Goal: Information Seeking & Learning: Learn about a topic

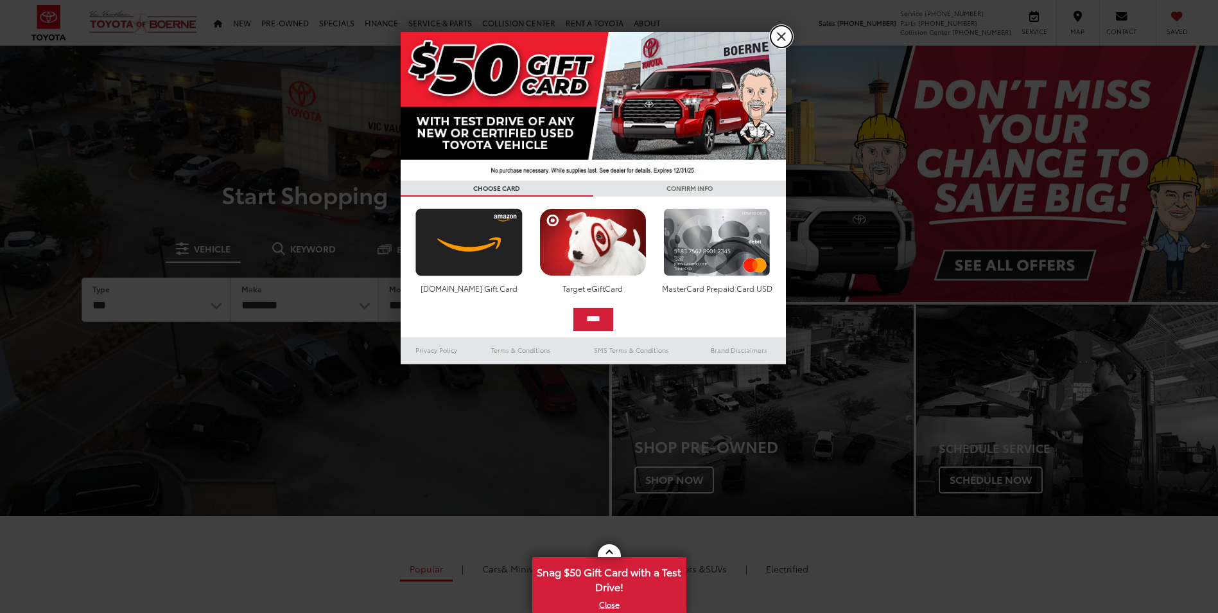
click at [785, 31] on link "X" at bounding box center [782, 37] width 22 height 22
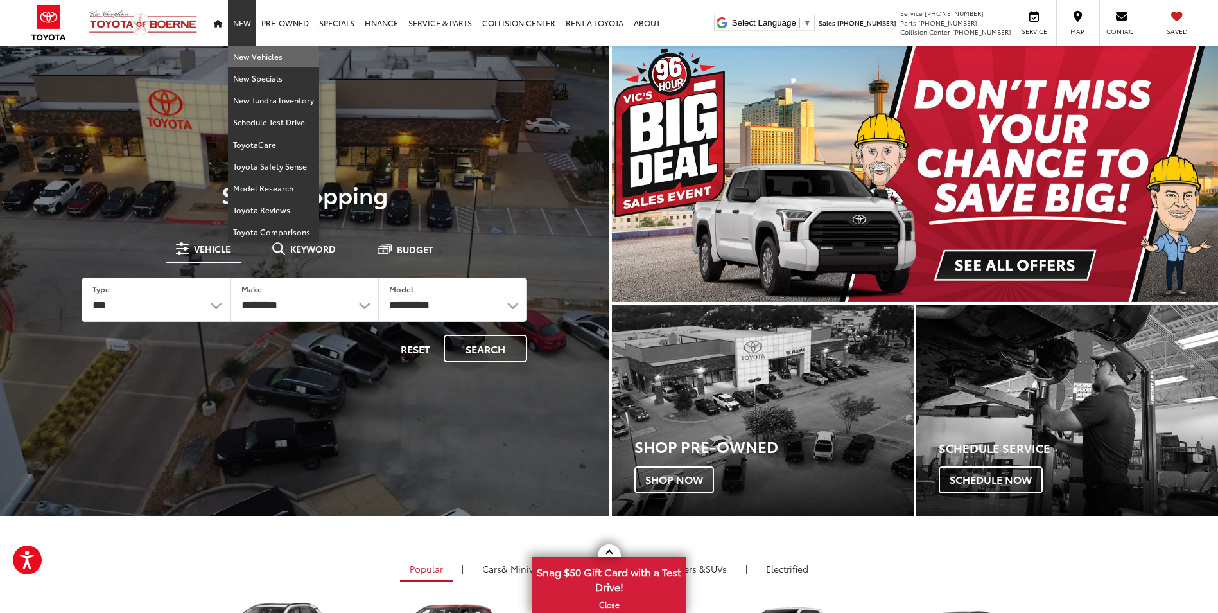
click at [246, 55] on link "New Vehicles" at bounding box center [273, 57] width 91 height 22
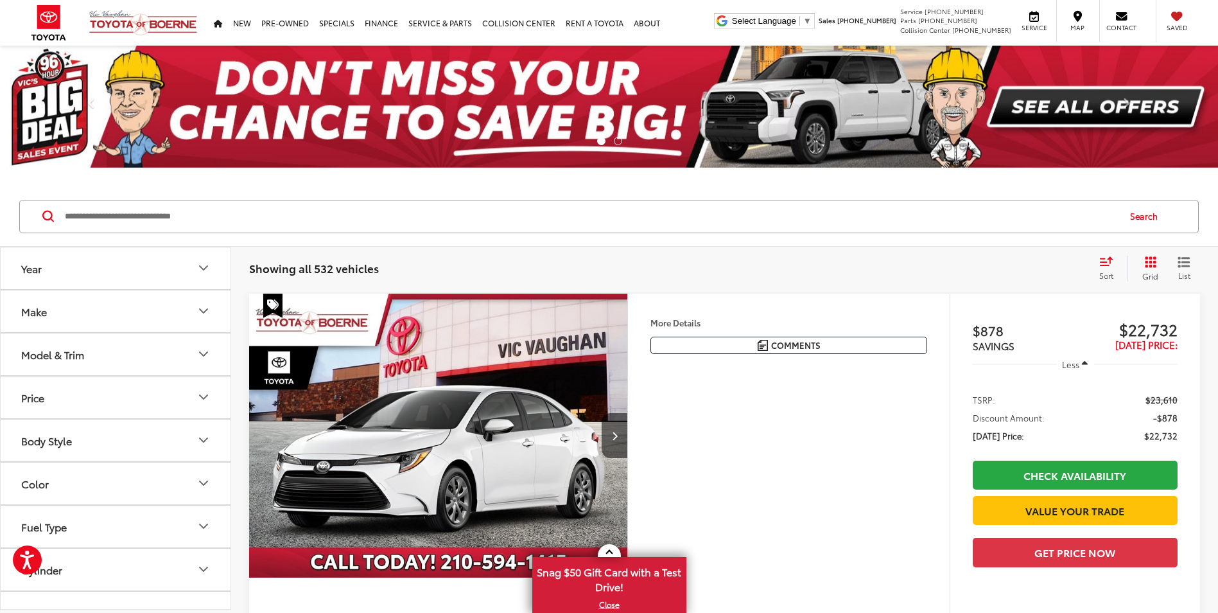
click at [199, 355] on icon "Model & Trim" at bounding box center [203, 353] width 15 height 15
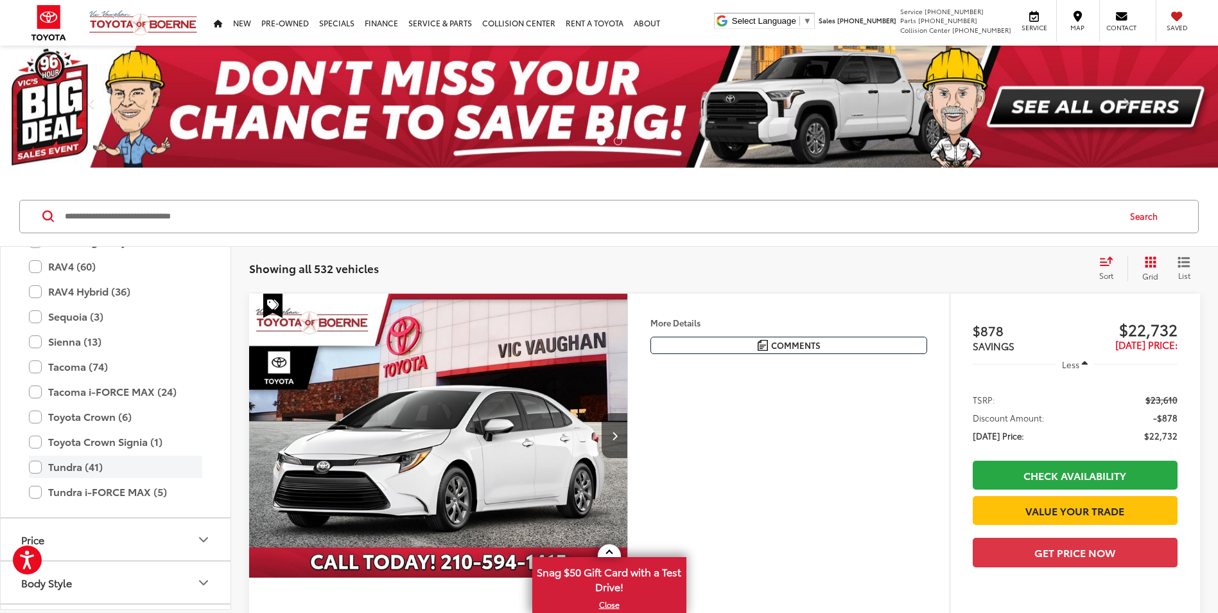
click at [37, 464] on label "Tundra (41)" at bounding box center [115, 466] width 173 height 22
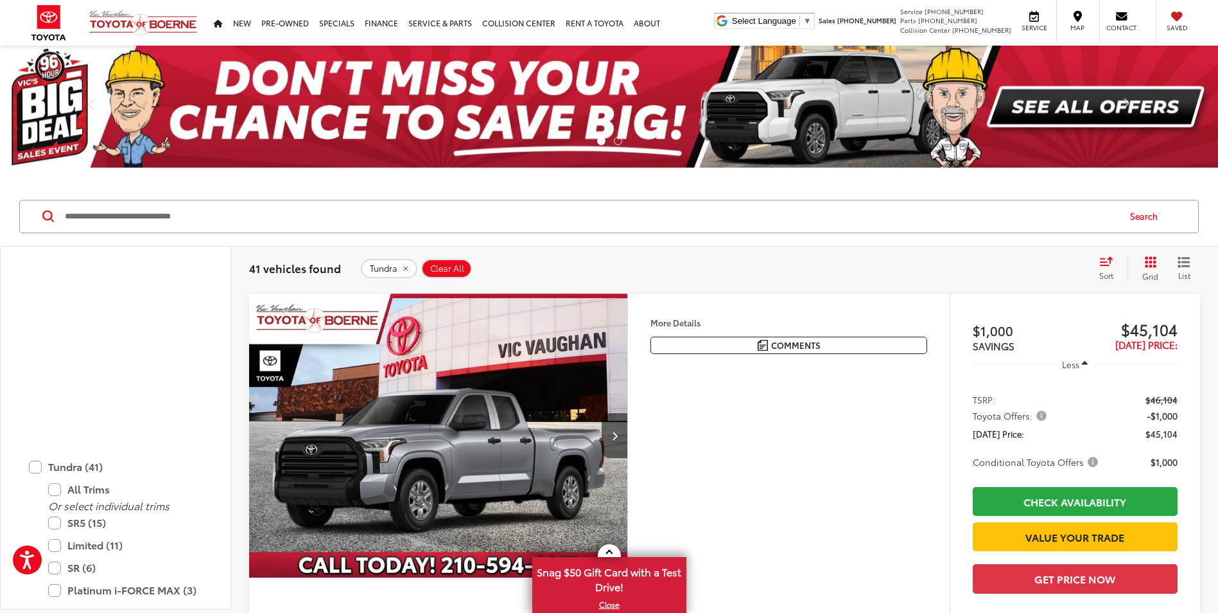
scroll to position [827, 0]
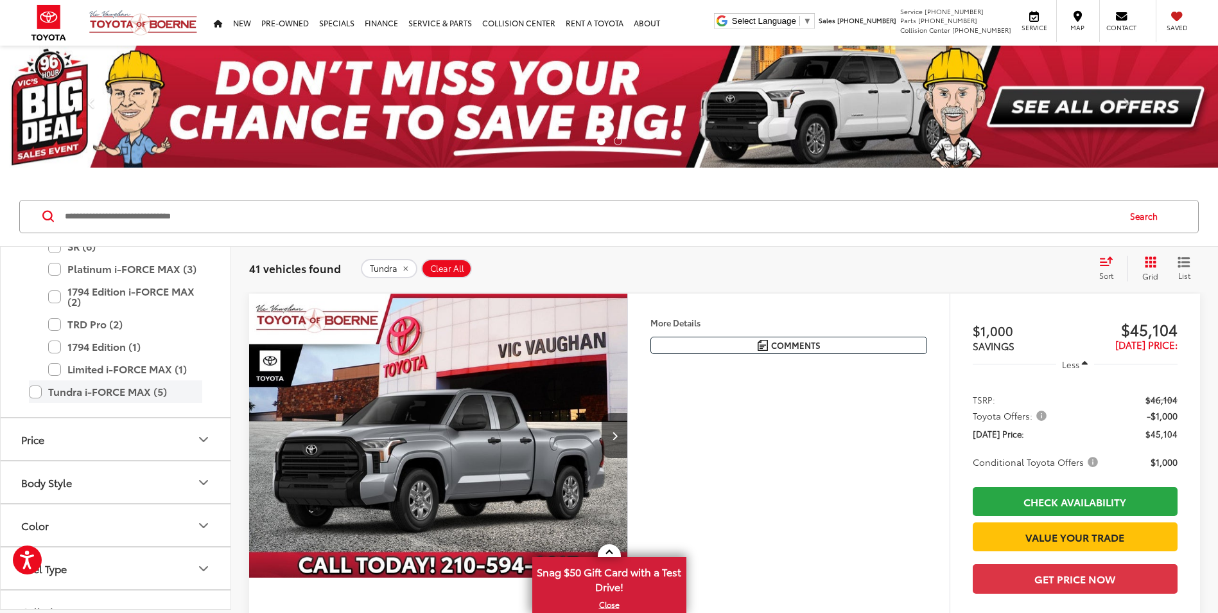
click at [33, 396] on label "Tundra i-FORCE MAX (5)" at bounding box center [115, 391] width 173 height 22
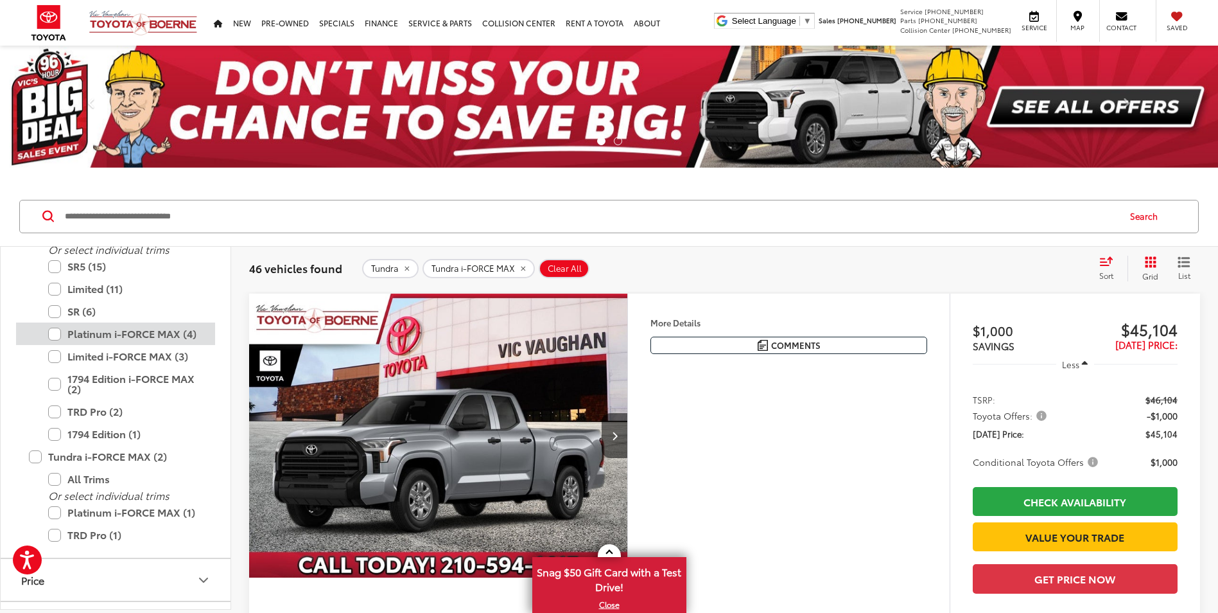
scroll to position [760, 0]
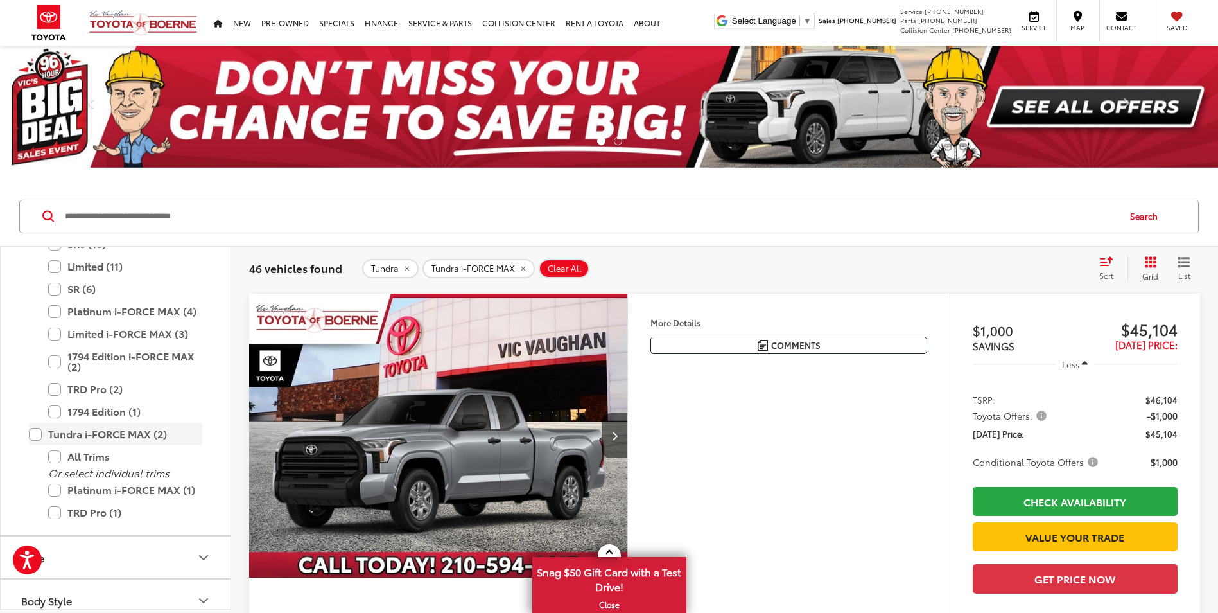
click at [35, 434] on label "Tundra i-FORCE MAX (2)" at bounding box center [115, 434] width 173 height 22
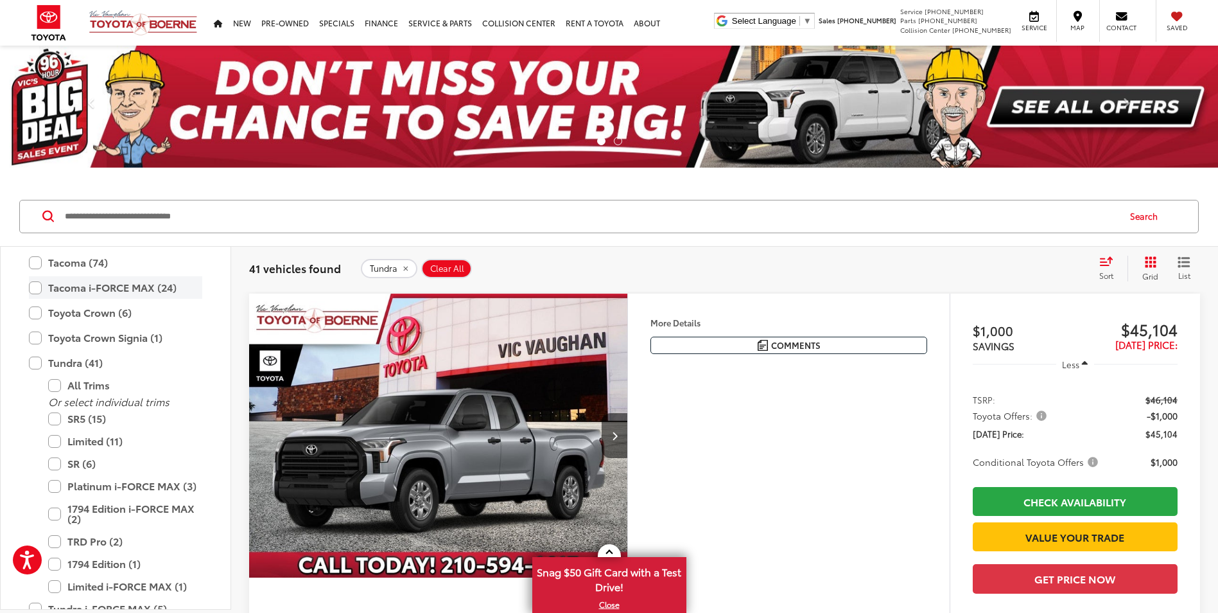
scroll to position [739, 0]
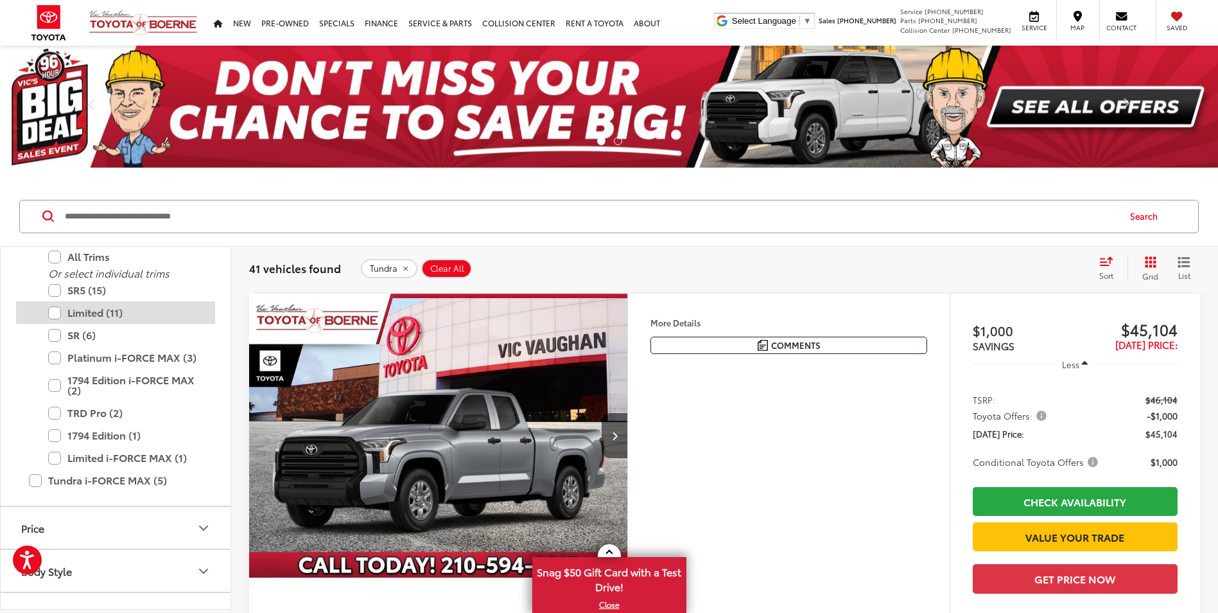
click at [57, 314] on label "Limited (11)" at bounding box center [125, 312] width 154 height 22
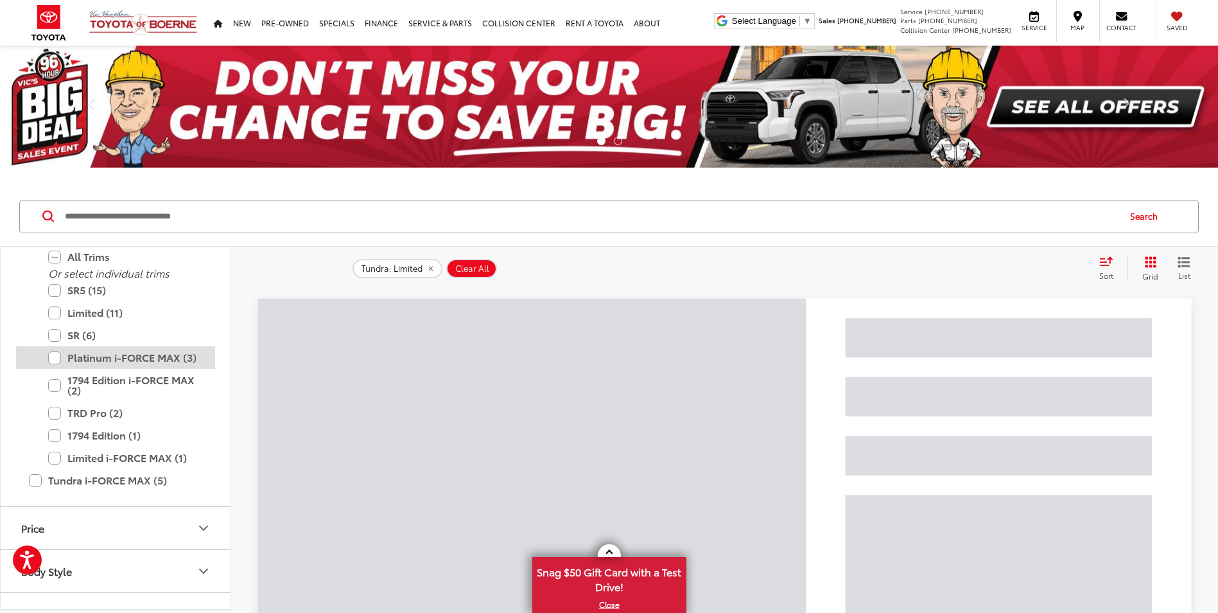
click at [55, 363] on label "Platinum i-FORCE MAX (3)" at bounding box center [125, 357] width 154 height 22
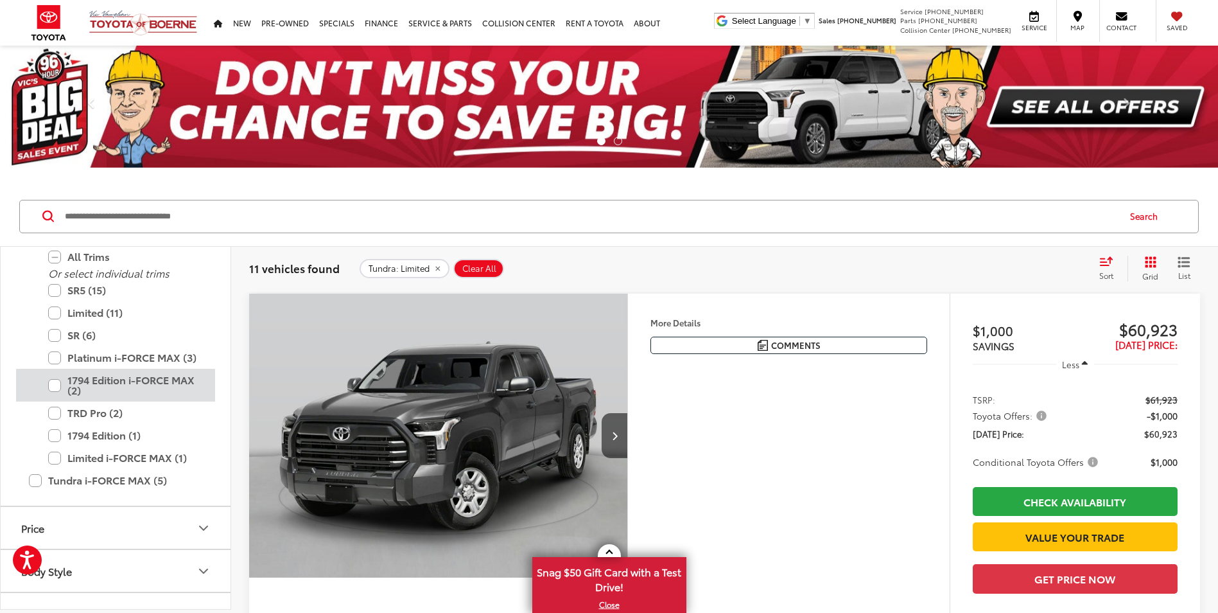
click at [57, 593] on button "Color" at bounding box center [116, 614] width 231 height 42
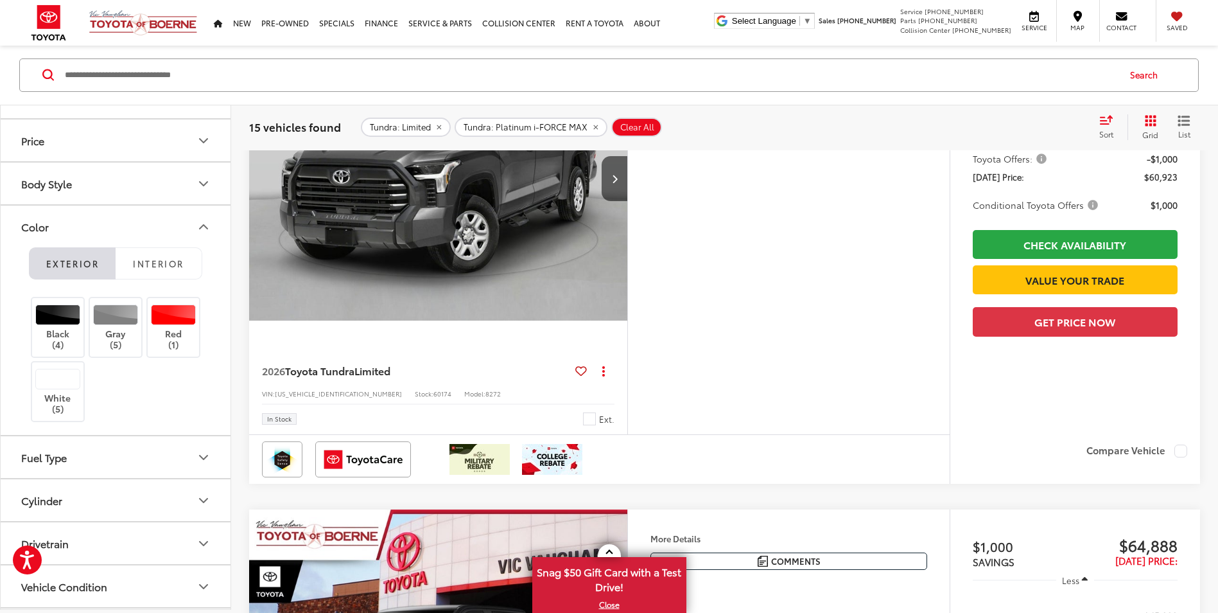
scroll to position [193, 0]
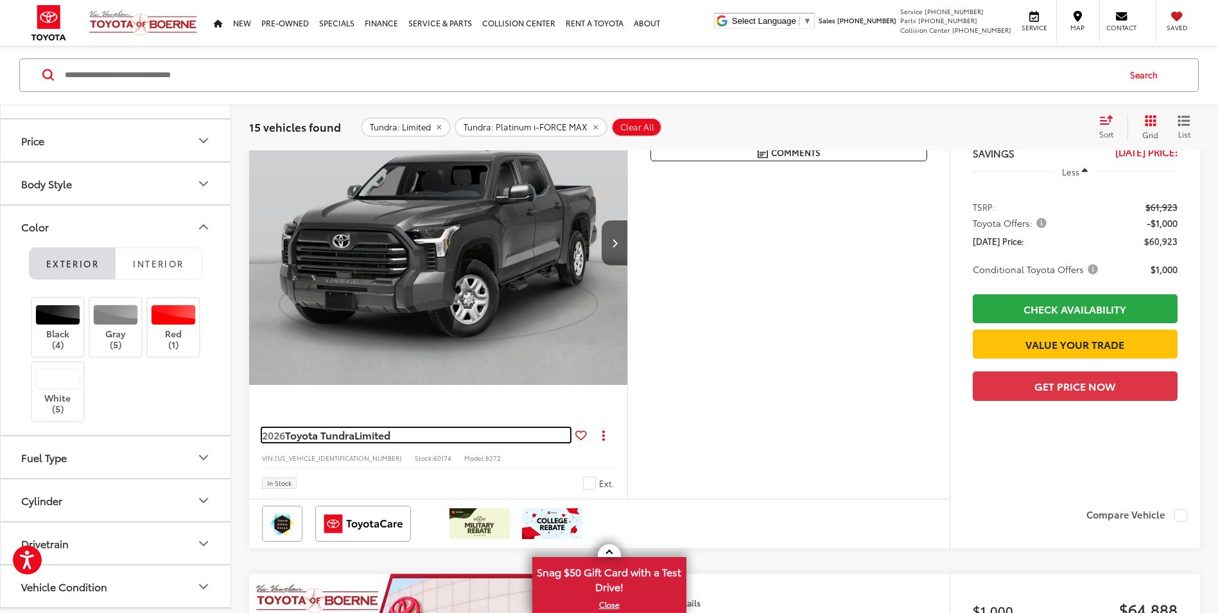
click at [390, 430] on span "Limited" at bounding box center [373, 434] width 36 height 15
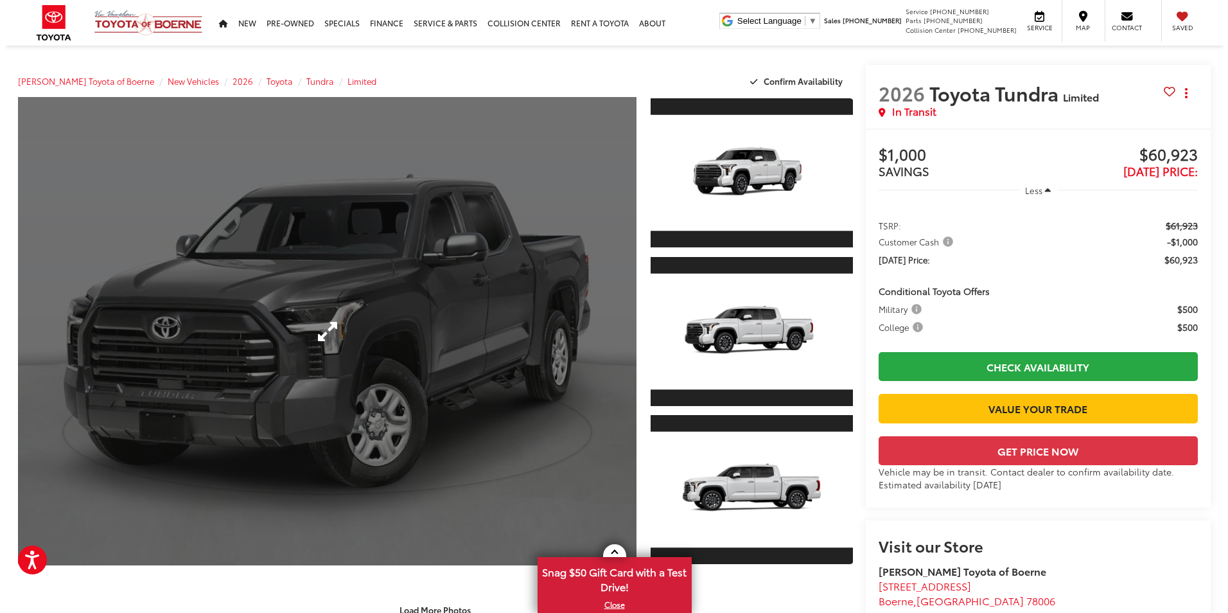
scroll to position [64, 0]
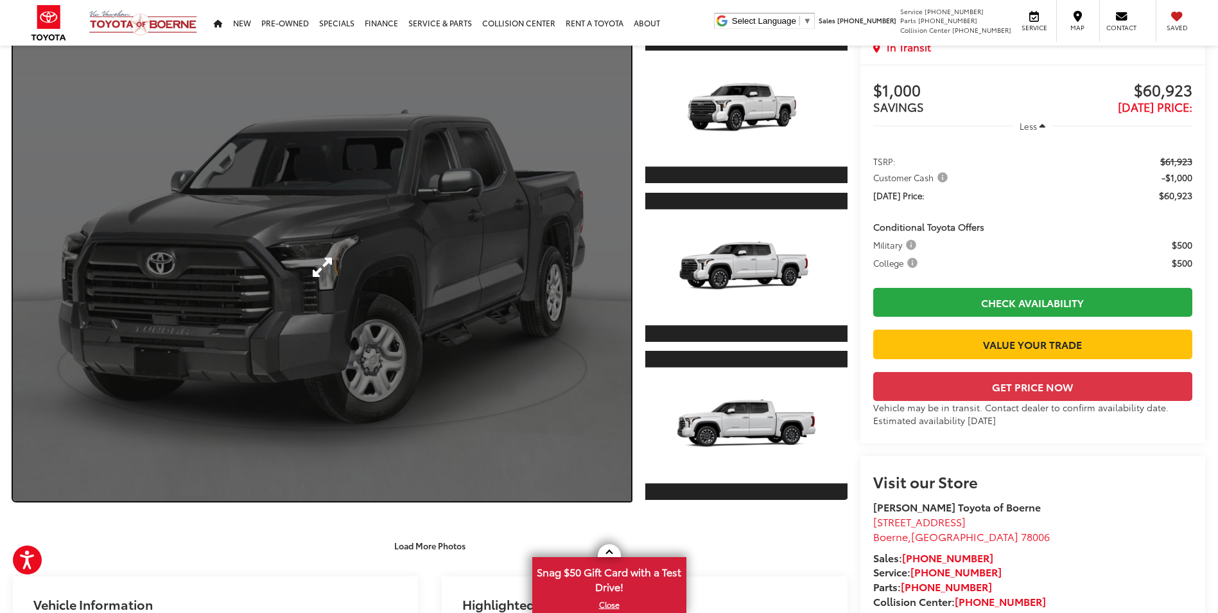
click at [333, 265] on link "Expand Photo 0" at bounding box center [322, 267] width 618 height 468
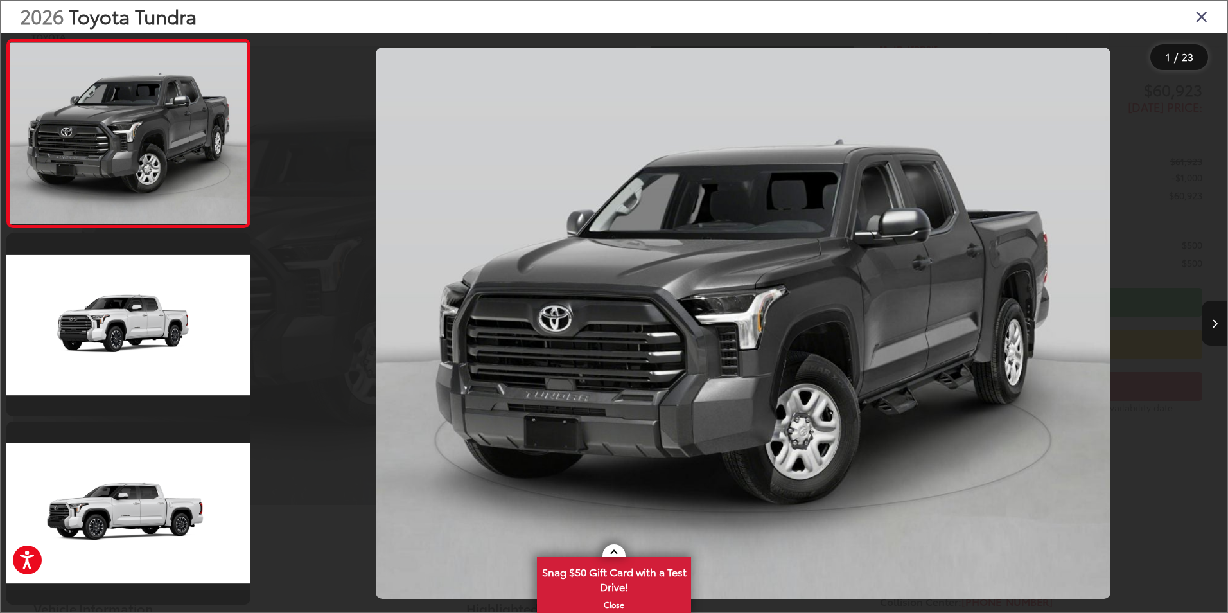
click at [1218, 318] on button "Next image" at bounding box center [1215, 323] width 26 height 45
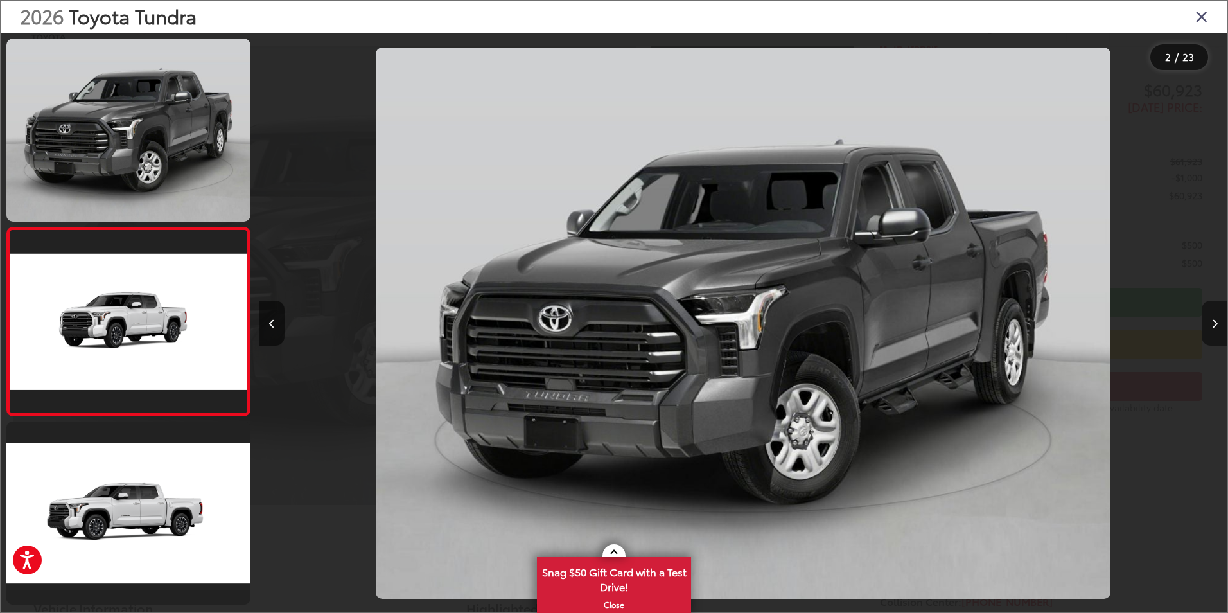
scroll to position [36, 0]
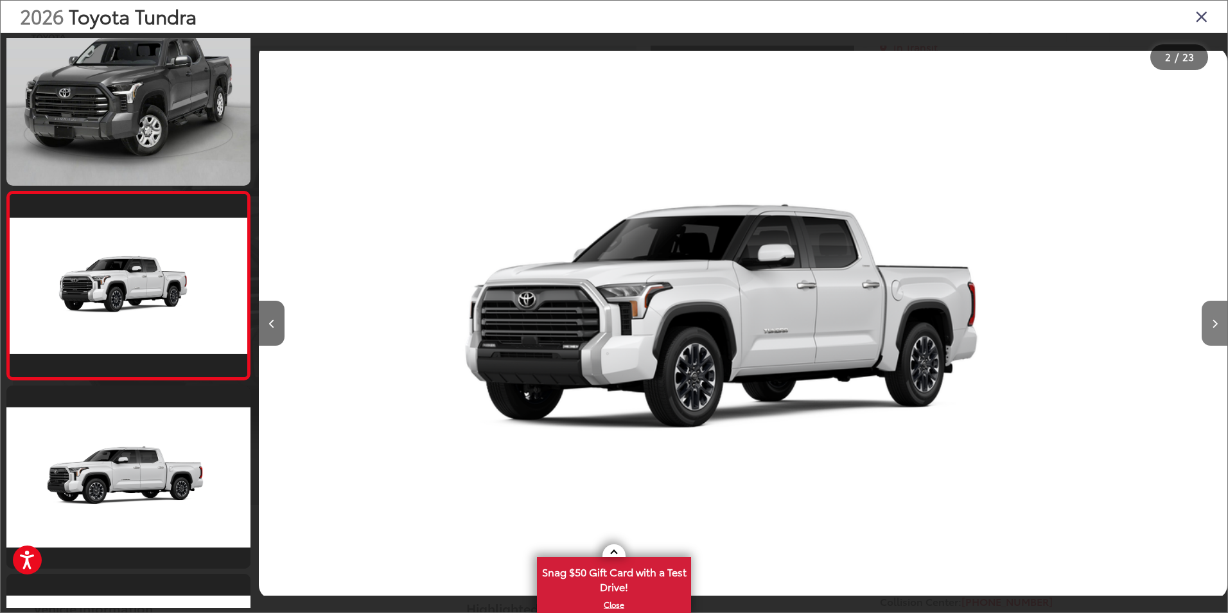
click at [1218, 318] on button "Next image" at bounding box center [1215, 323] width 26 height 45
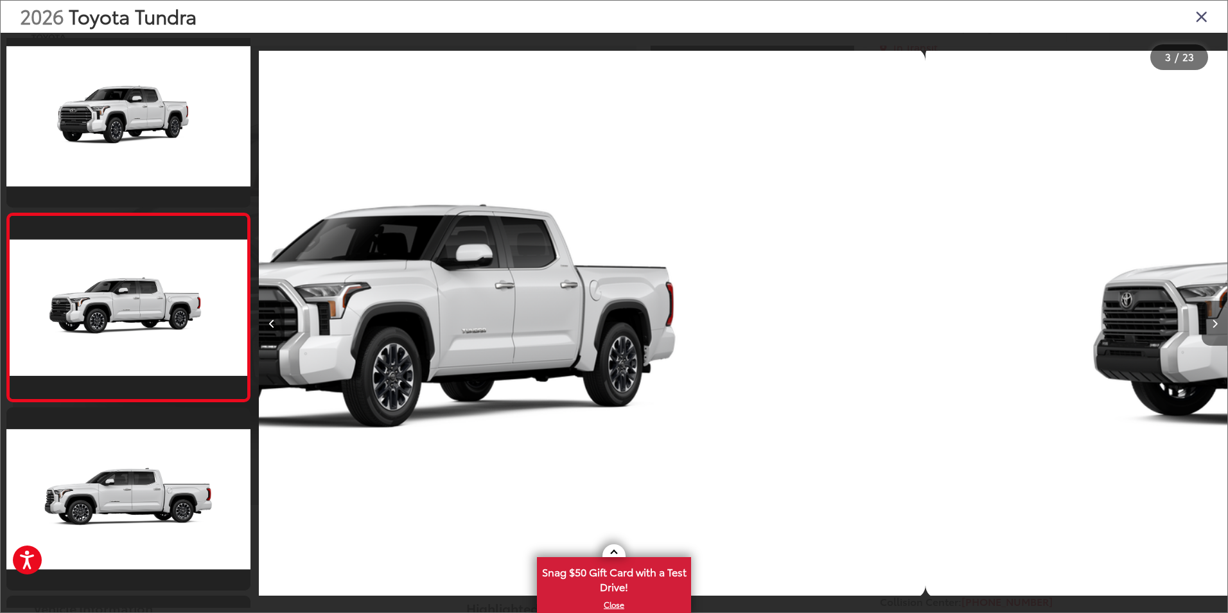
scroll to position [224, 0]
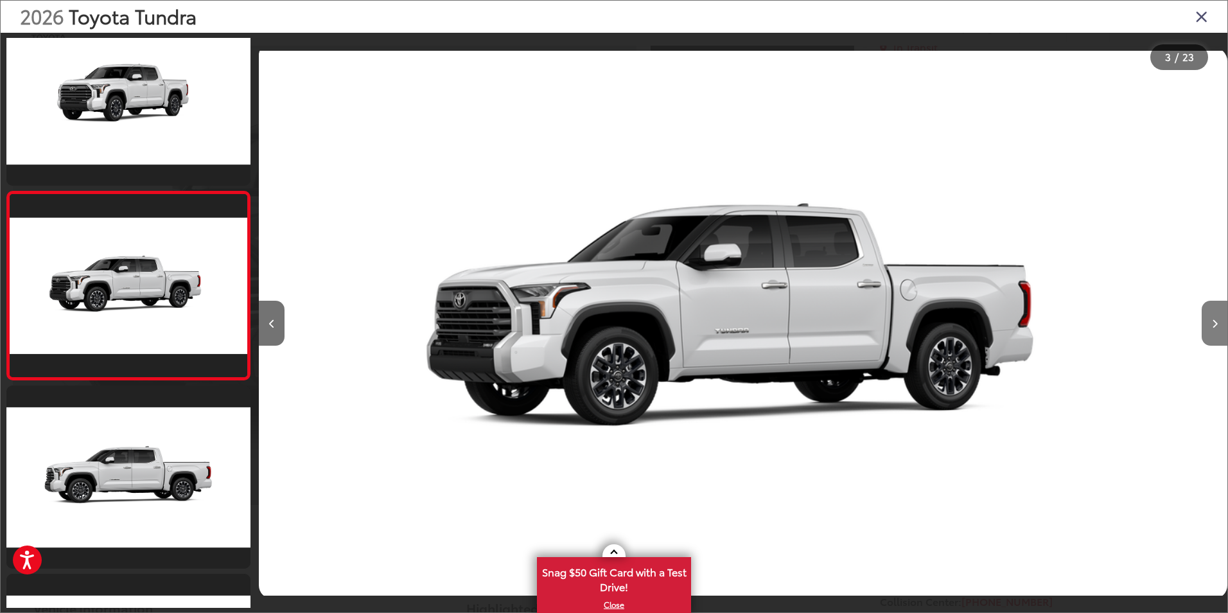
click at [1218, 318] on button "Next image" at bounding box center [1215, 323] width 26 height 45
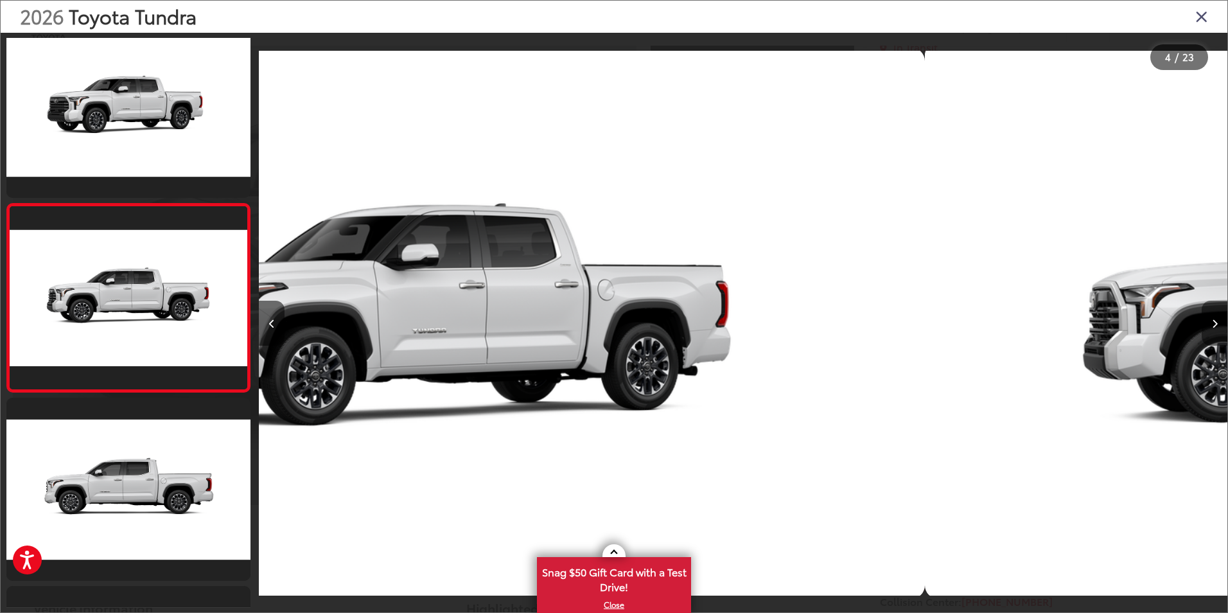
scroll to position [412, 0]
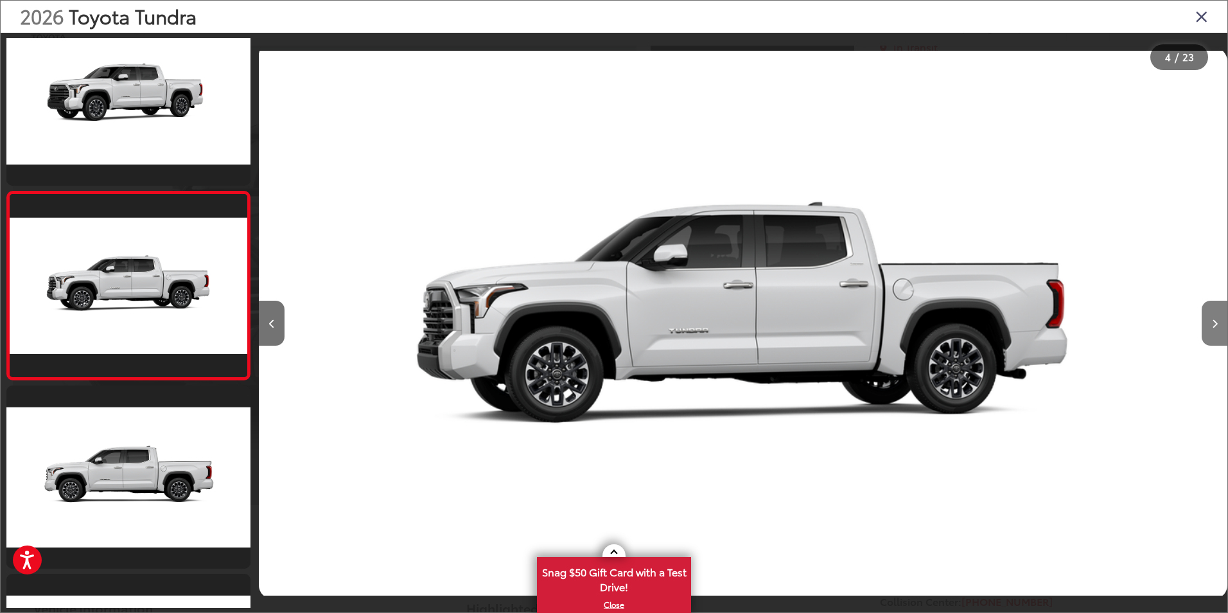
click at [1210, 311] on button "Next image" at bounding box center [1215, 323] width 26 height 45
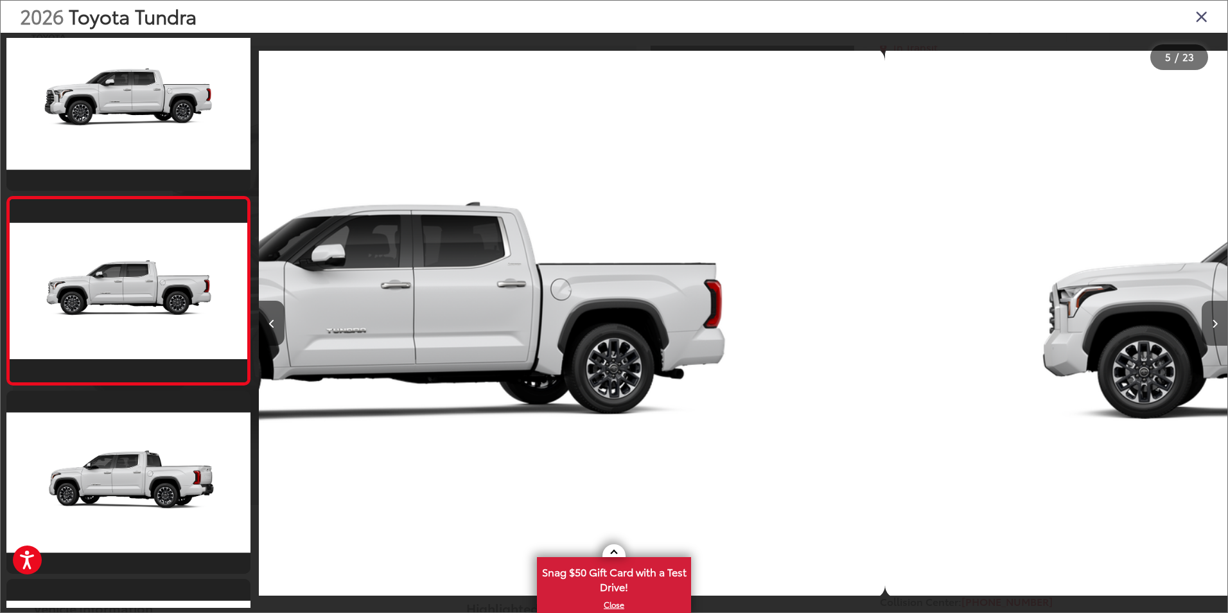
scroll to position [600, 0]
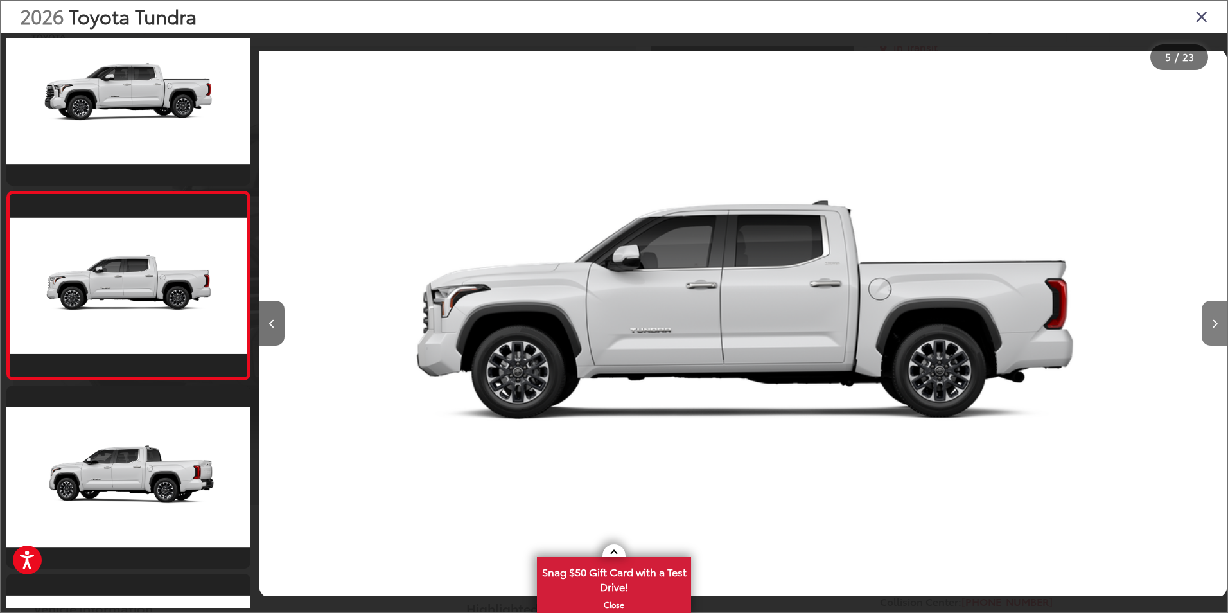
click at [1210, 311] on button "Next image" at bounding box center [1215, 323] width 26 height 45
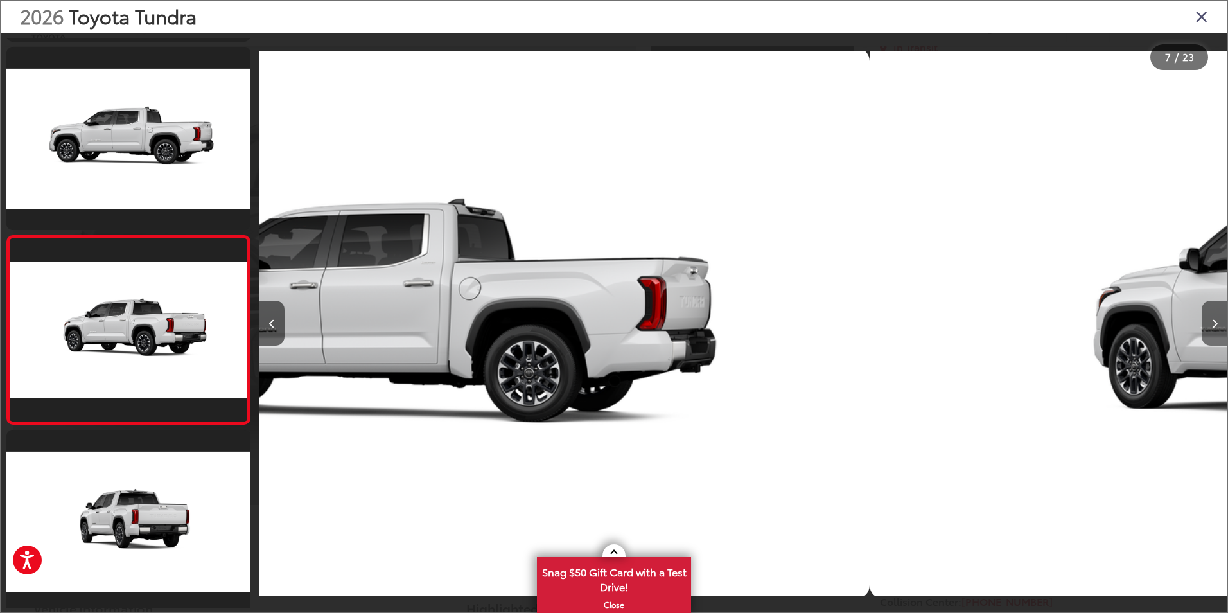
scroll to position [977, 0]
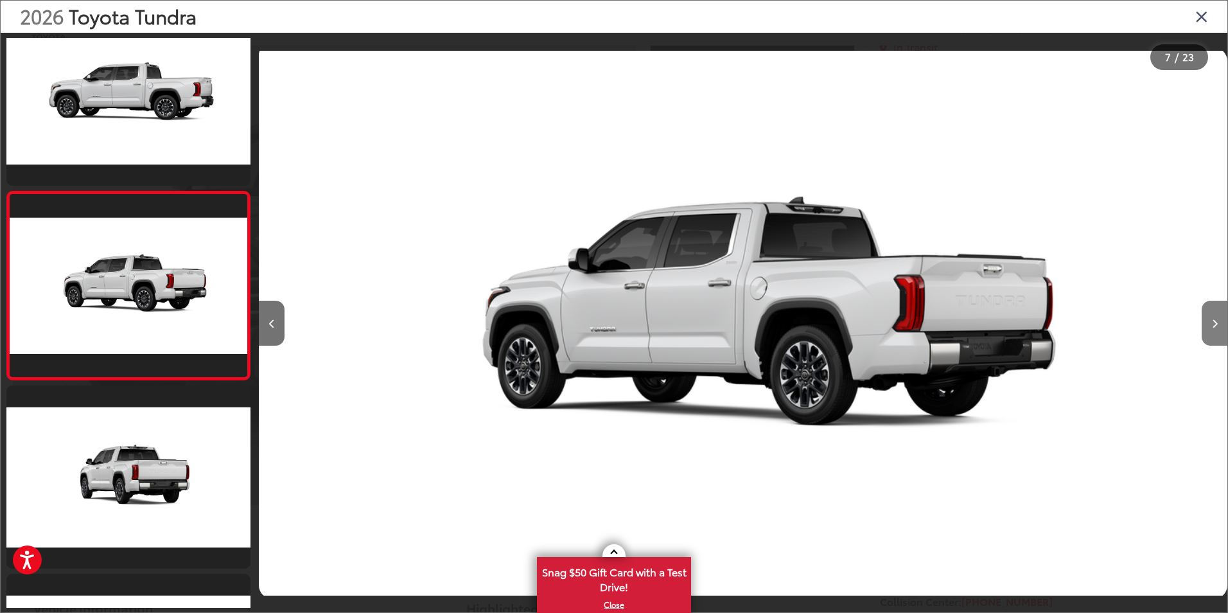
click at [1210, 311] on button "Next image" at bounding box center [1215, 323] width 26 height 45
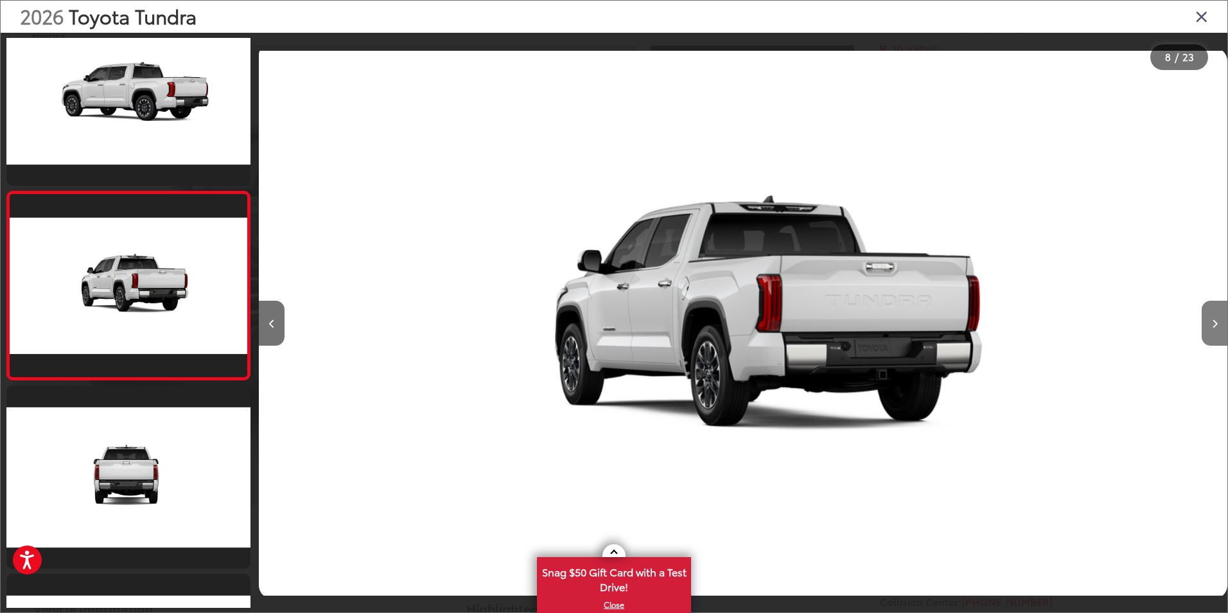
click at [1210, 311] on button "Next image" at bounding box center [1215, 323] width 26 height 45
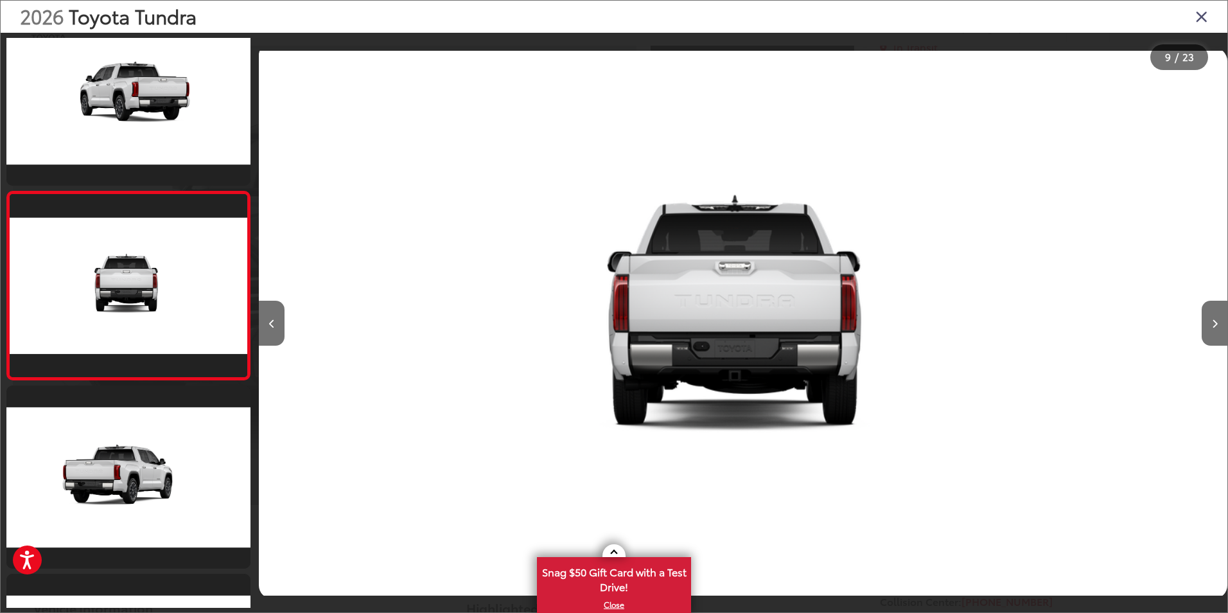
click at [1203, 21] on icon "Close gallery" at bounding box center [1201, 16] width 13 height 17
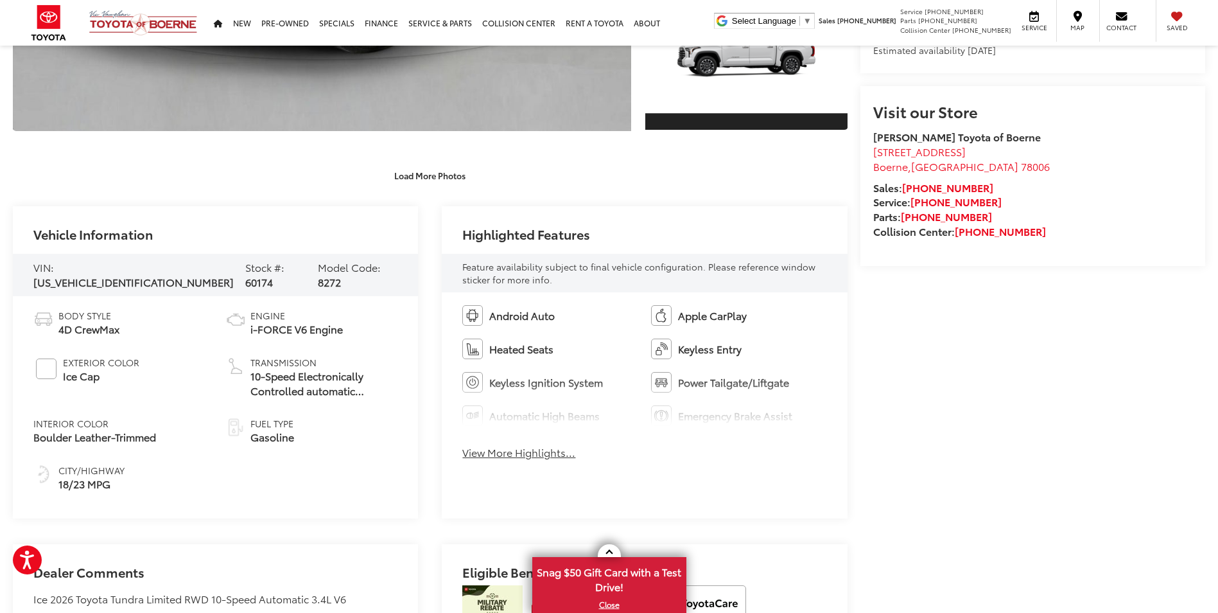
scroll to position [450, 0]
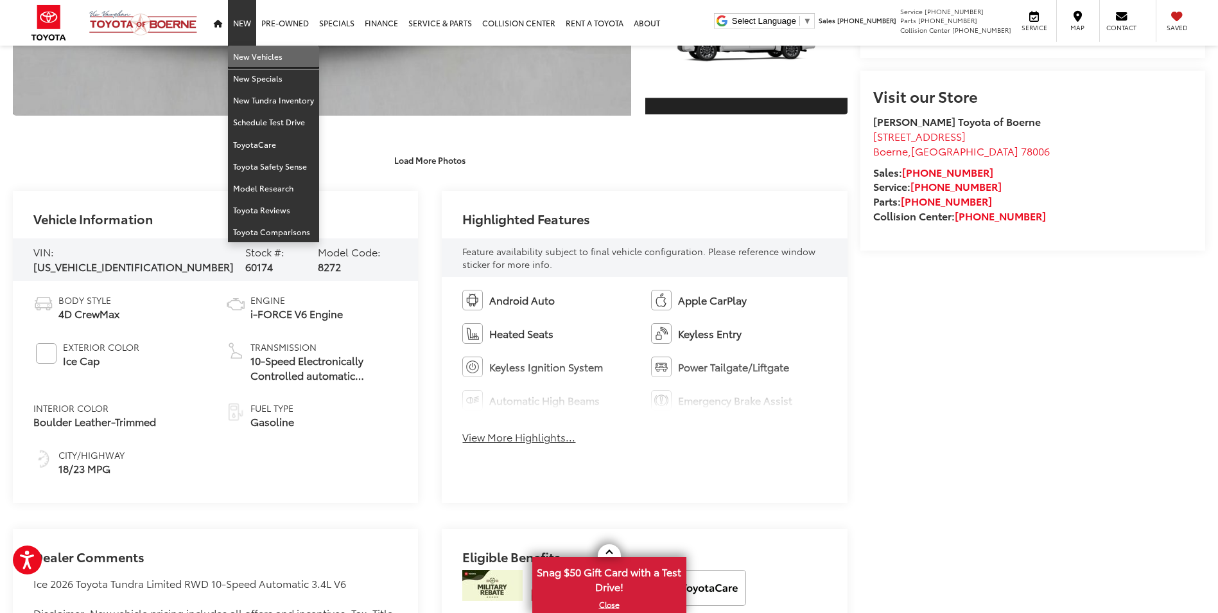
click at [260, 66] on link "New Vehicles" at bounding box center [273, 57] width 91 height 22
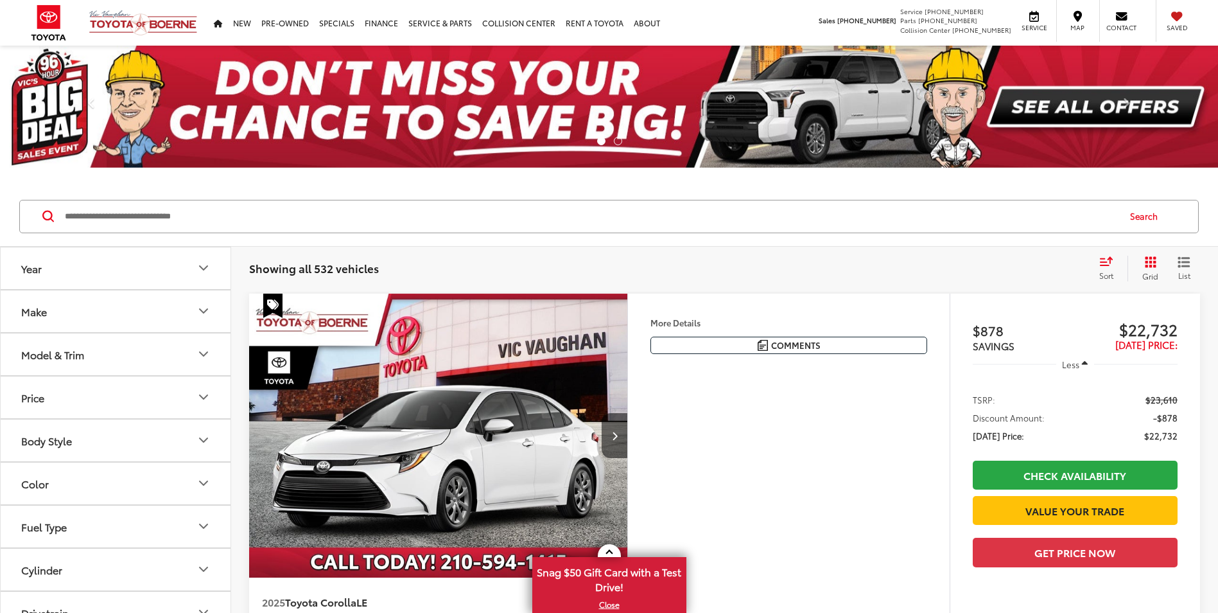
scroll to position [64, 0]
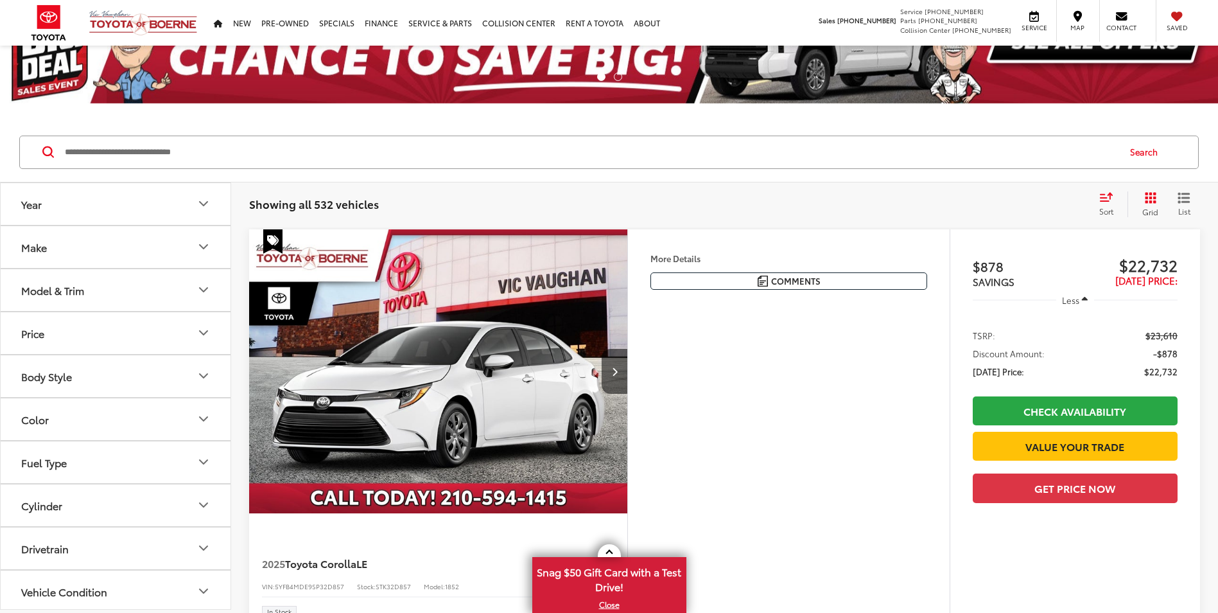
click at [209, 284] on icon "Model & Trim" at bounding box center [203, 289] width 15 height 15
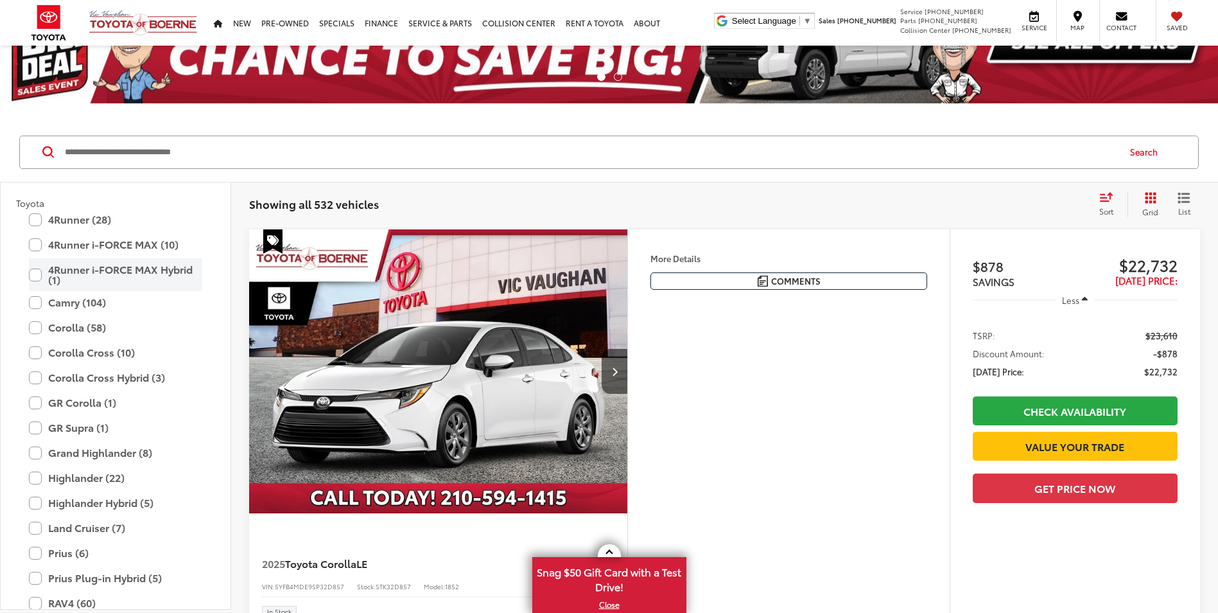
scroll to position [128, 0]
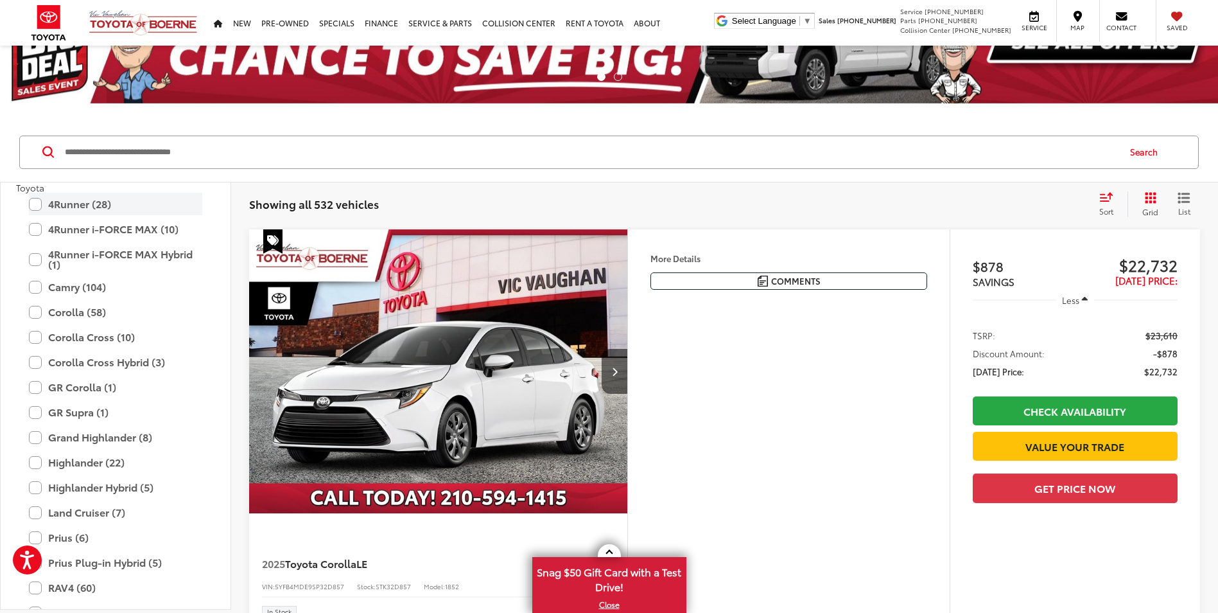
click at [33, 205] on label "4Runner (28)" at bounding box center [115, 204] width 173 height 22
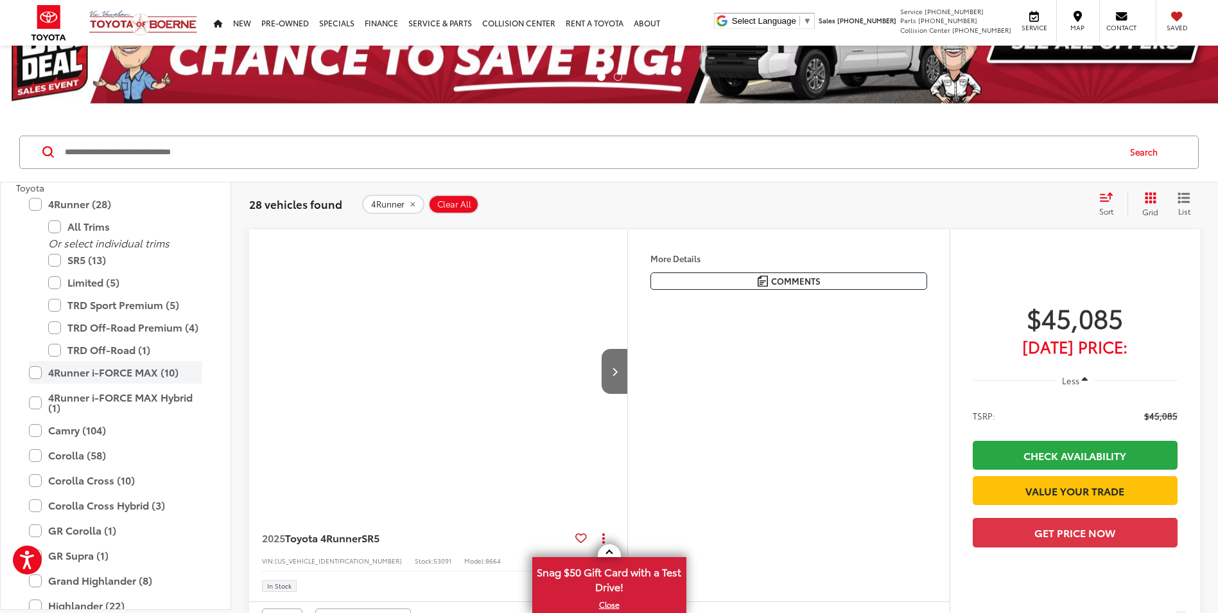
click at [35, 371] on label "4Runner i-FORCE MAX (10)" at bounding box center [115, 372] width 173 height 22
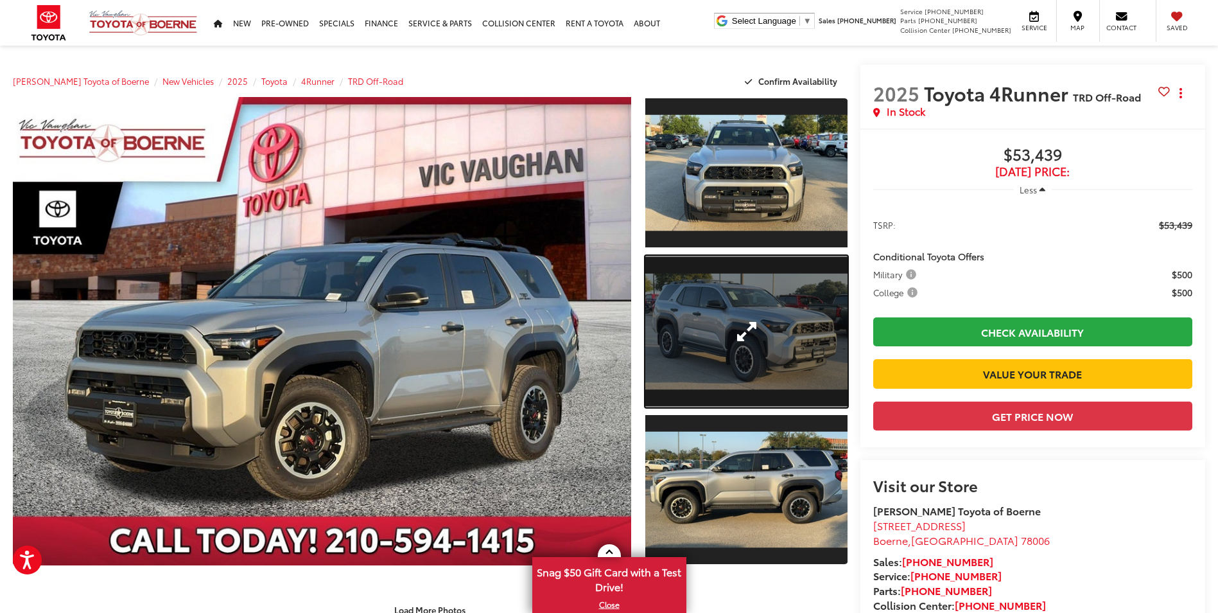
click at [776, 333] on link "Expand Photo 2" at bounding box center [746, 332] width 202 height 152
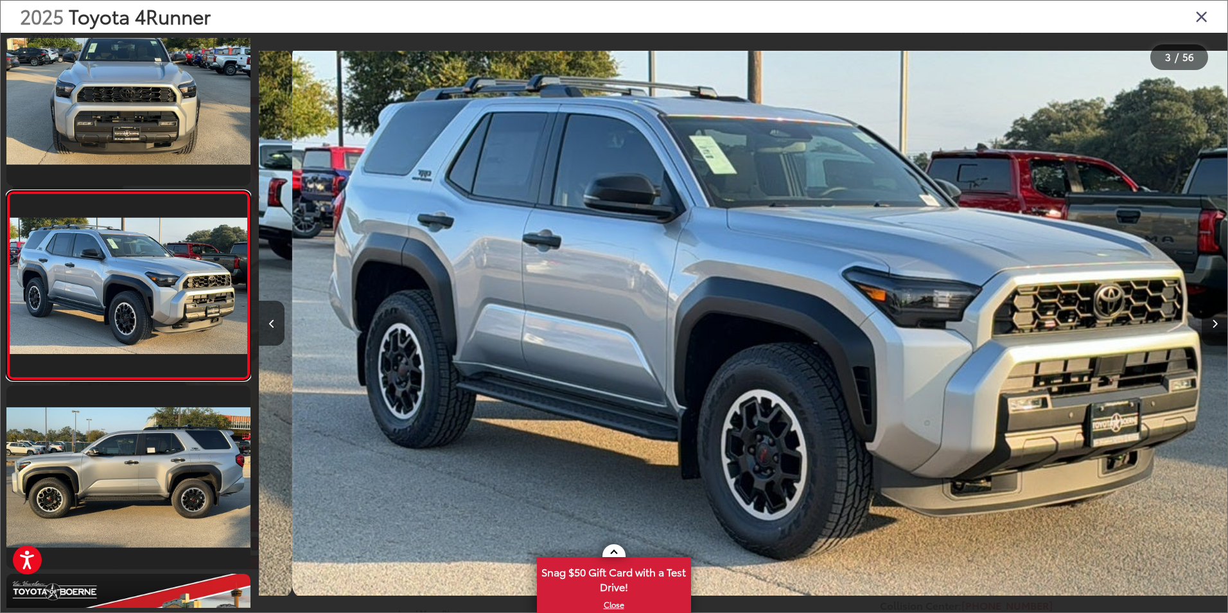
scroll to position [0, 1937]
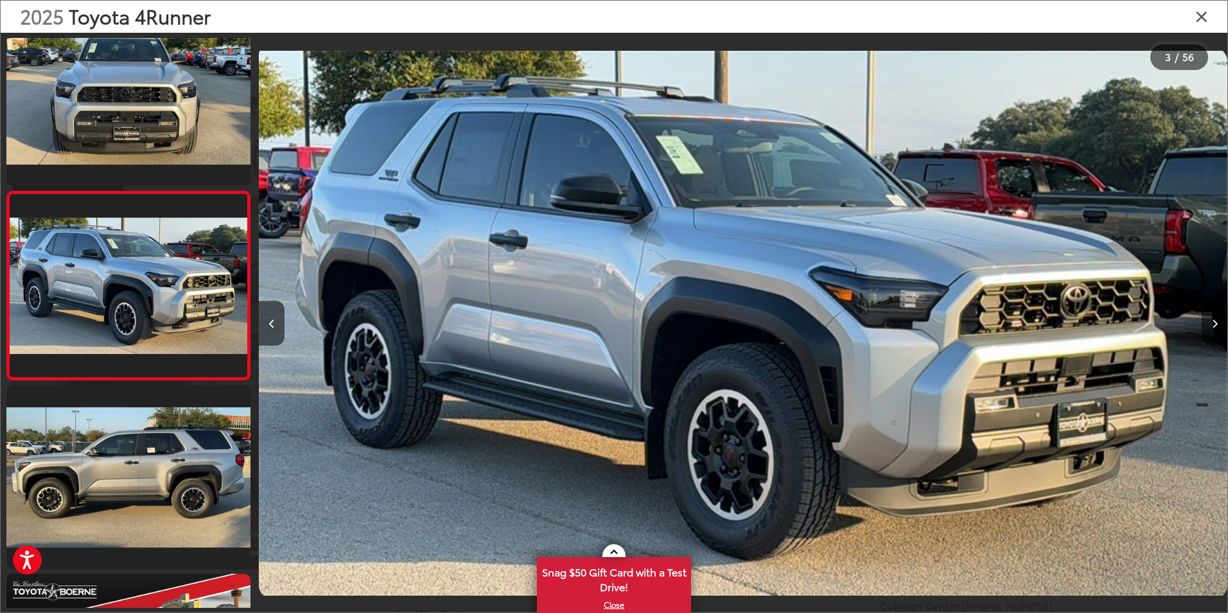
click at [1212, 324] on icon "Next image" at bounding box center [1215, 323] width 6 height 9
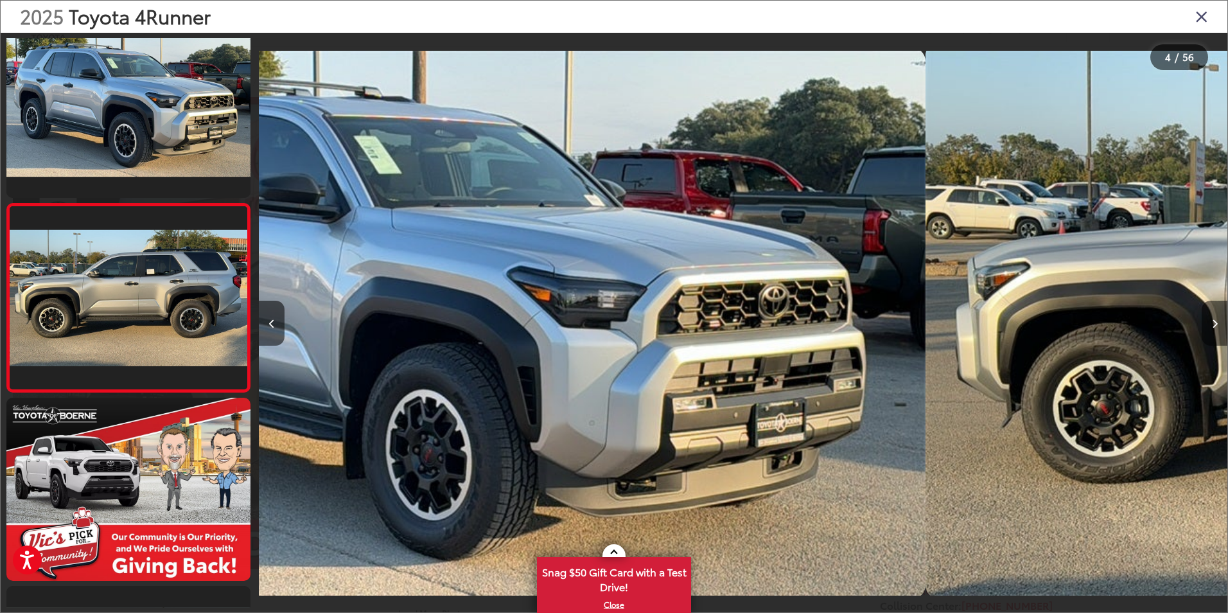
scroll to position [412, 0]
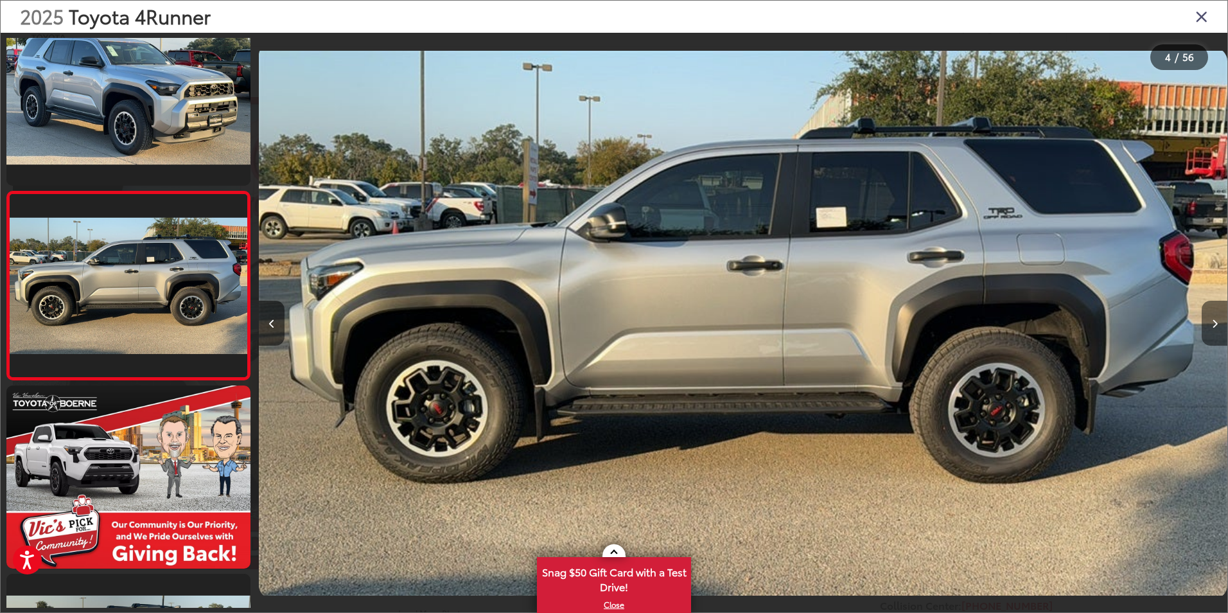
click at [1212, 324] on icon "Next image" at bounding box center [1215, 323] width 6 height 9
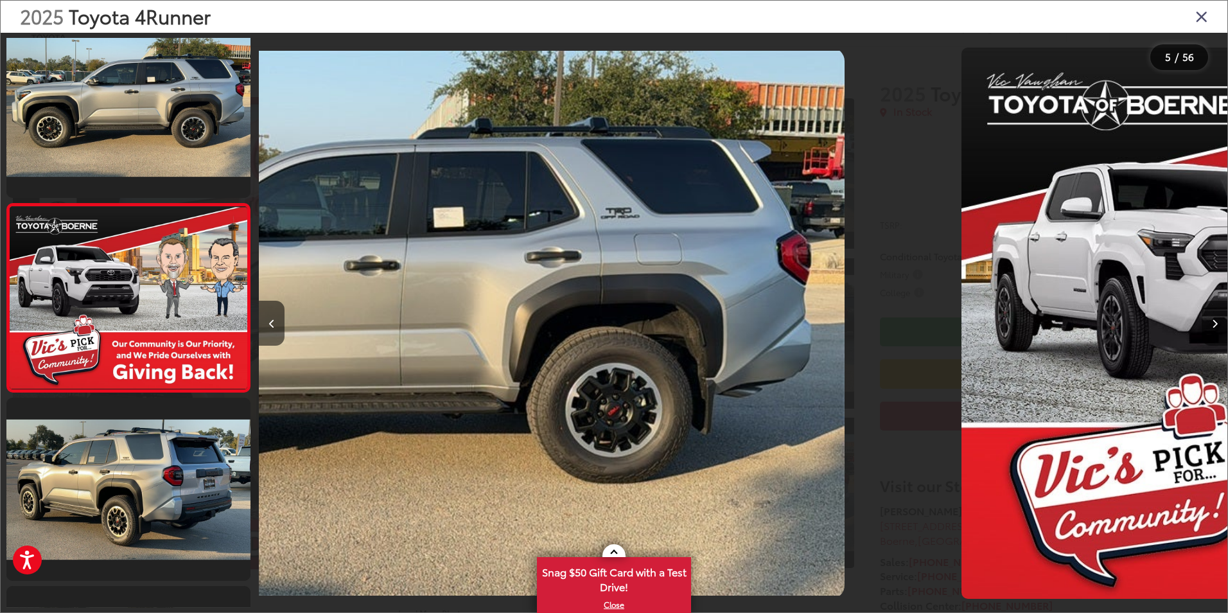
scroll to position [600, 0]
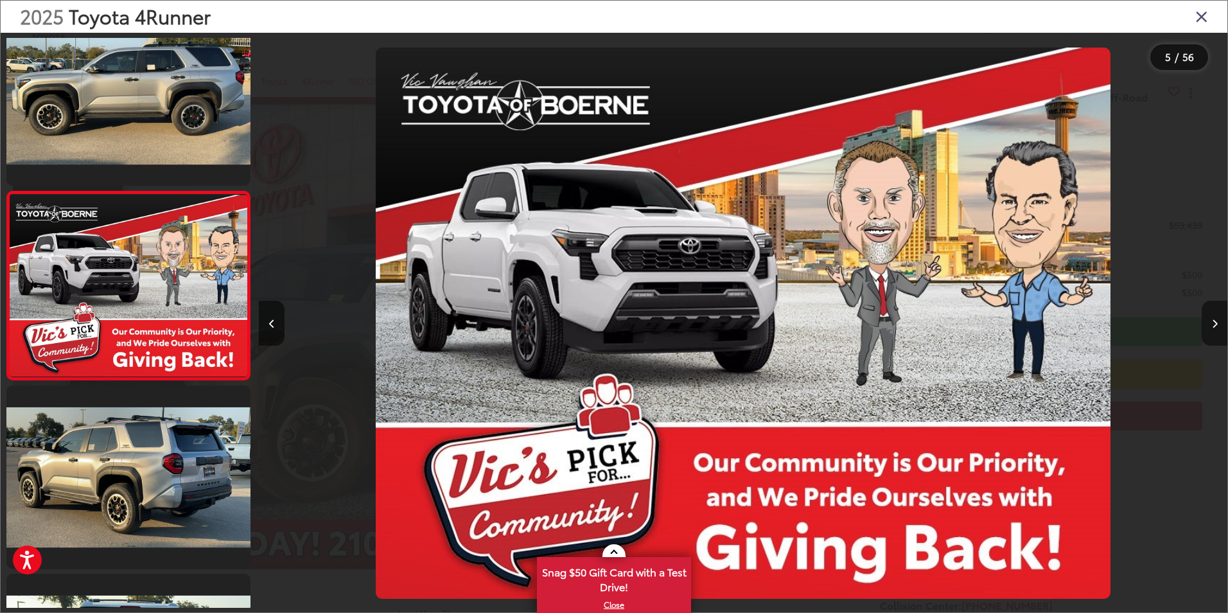
click at [1212, 324] on icon "Next image" at bounding box center [1215, 323] width 6 height 9
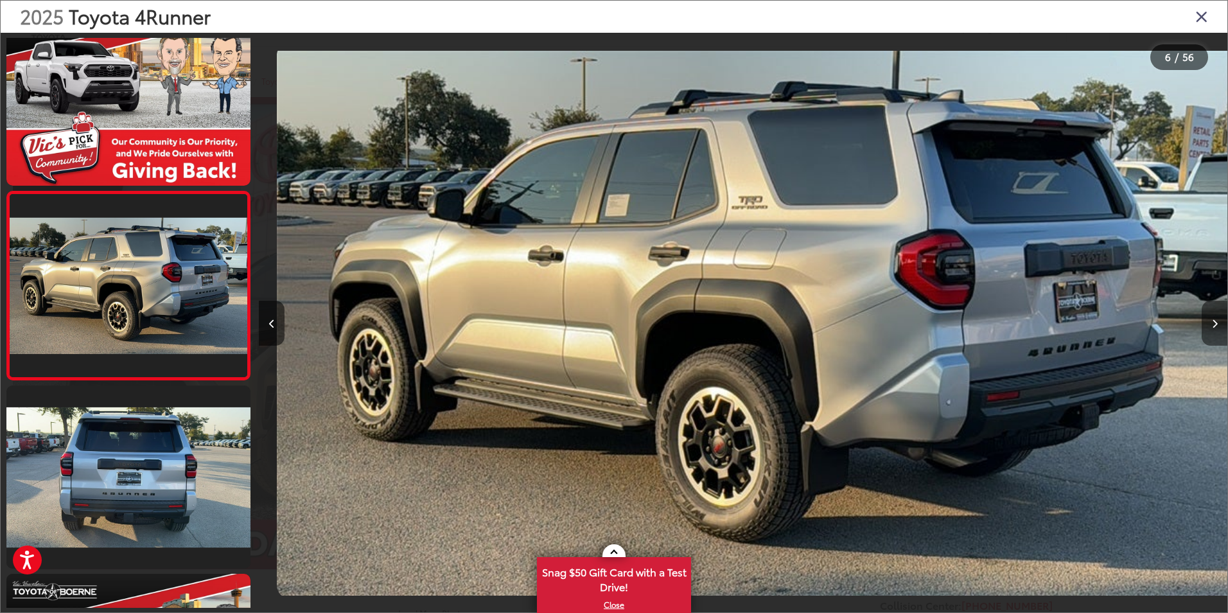
scroll to position [0, 4842]
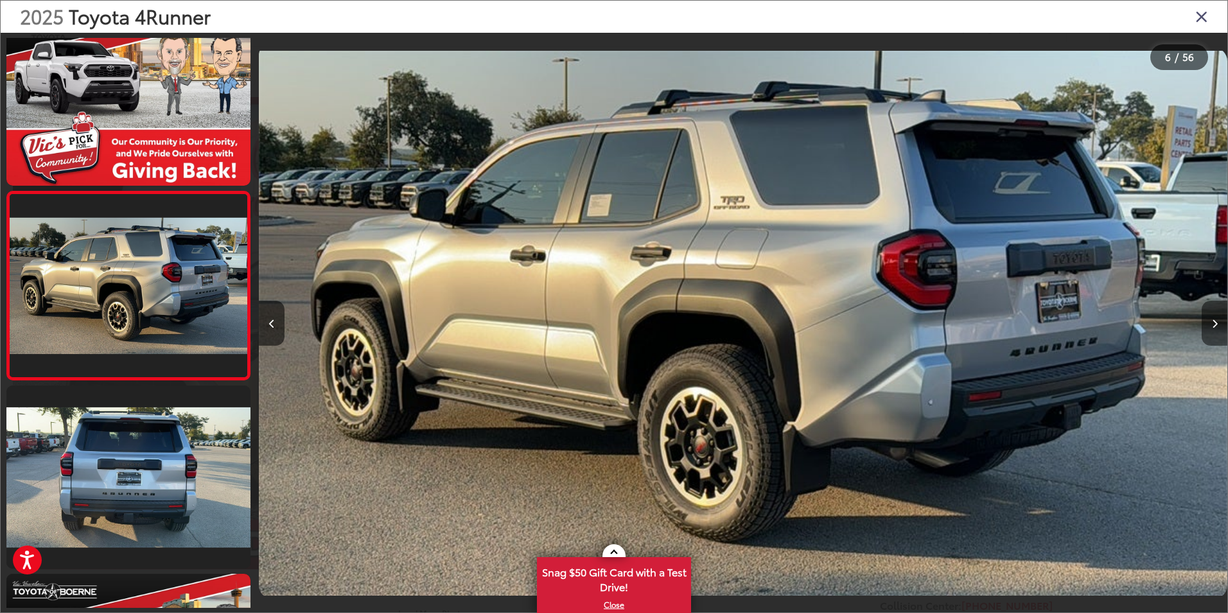
click at [1212, 324] on icon "Next image" at bounding box center [1215, 323] width 6 height 9
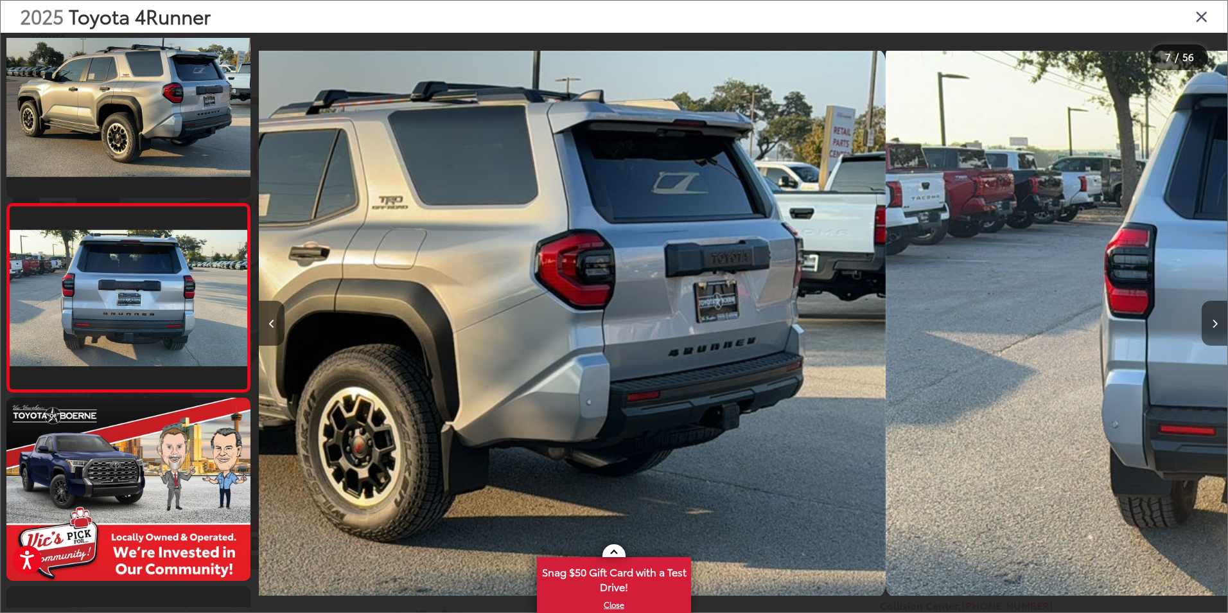
scroll to position [977, 0]
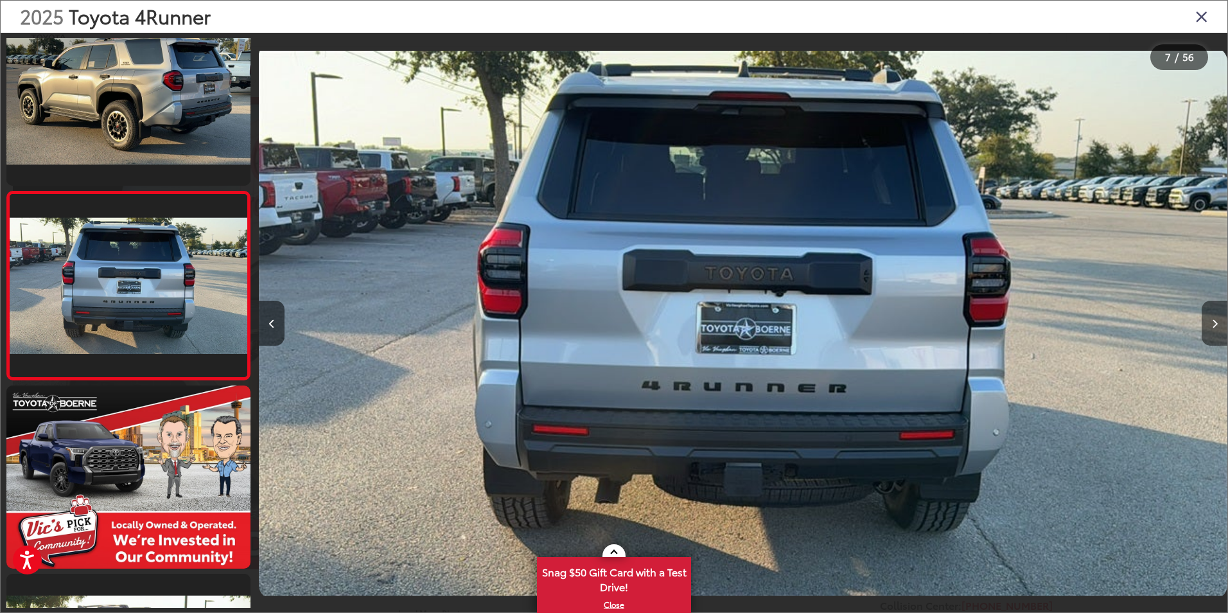
click at [1212, 324] on icon "Next image" at bounding box center [1215, 323] width 6 height 9
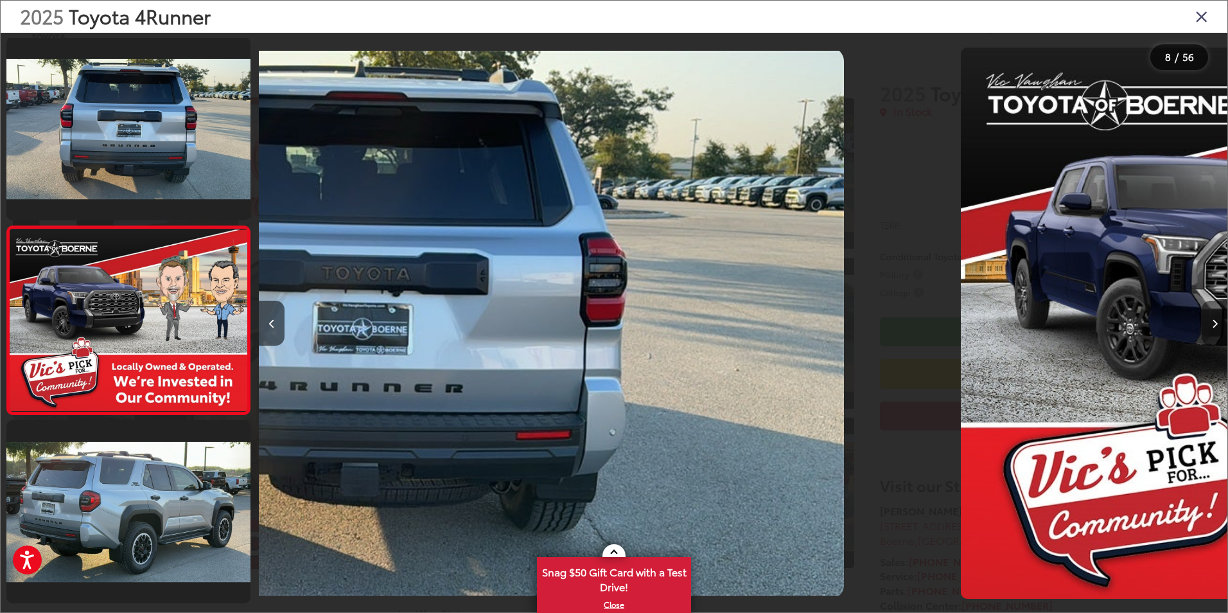
scroll to position [1165, 0]
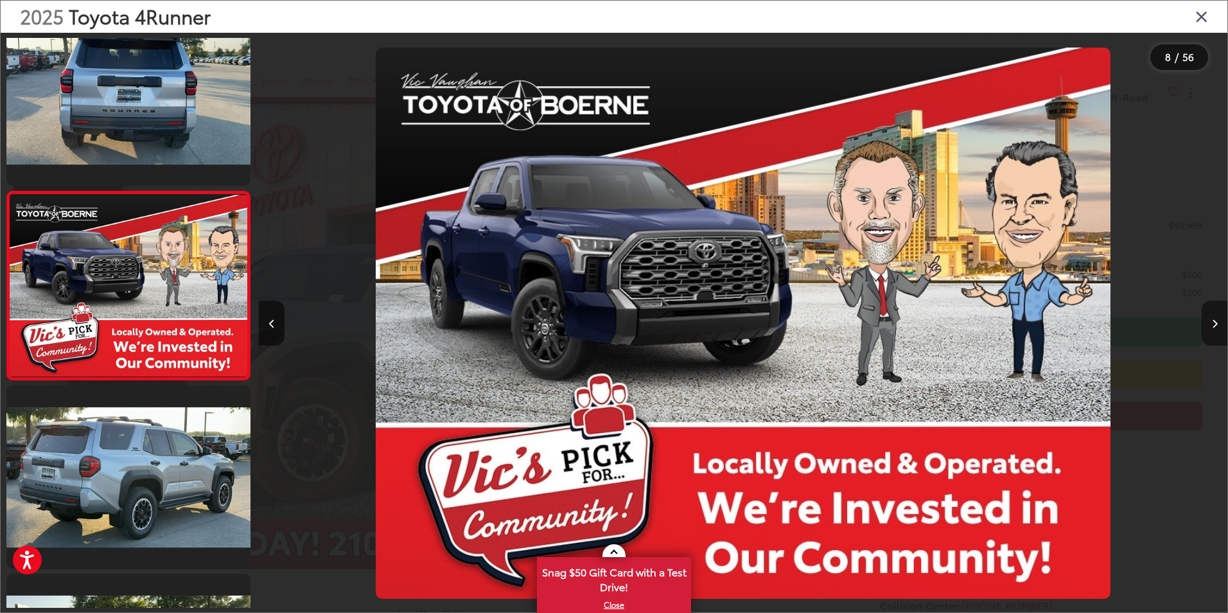
click at [1212, 324] on icon "Next image" at bounding box center [1215, 323] width 6 height 9
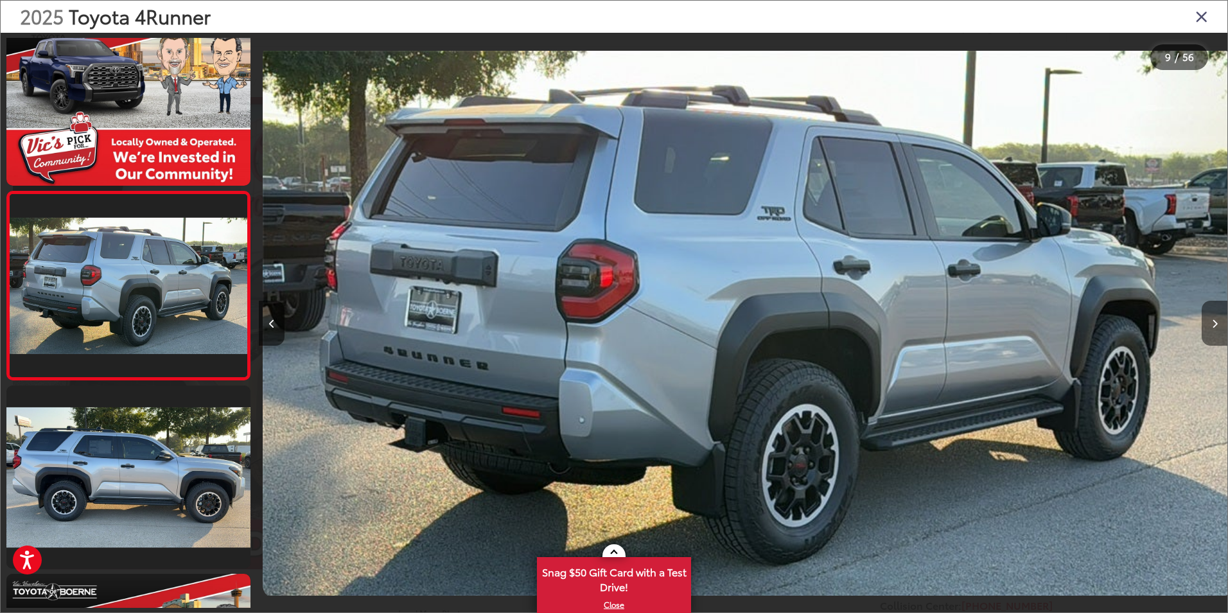
scroll to position [0, 0]
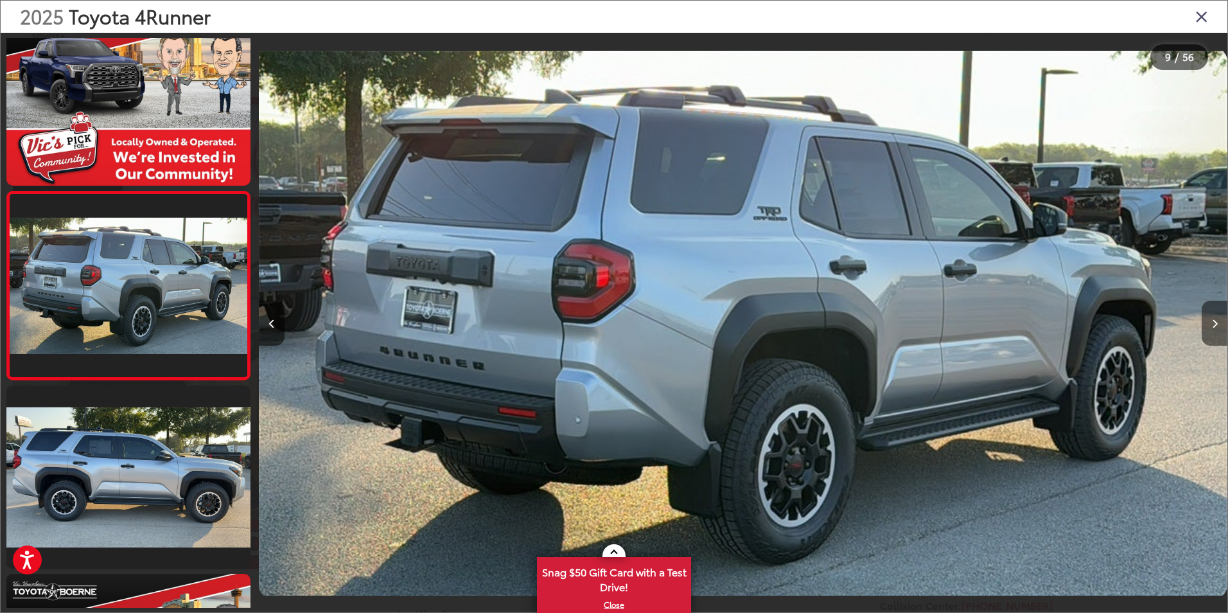
click at [1212, 324] on icon "Next image" at bounding box center [1215, 323] width 6 height 9
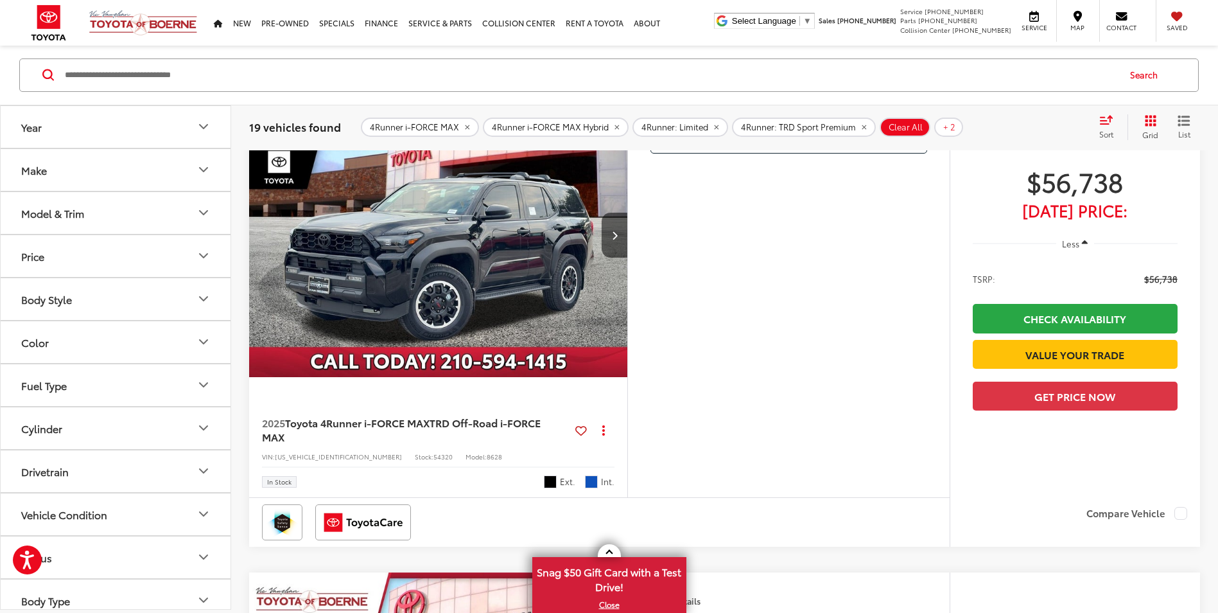
scroll to position [1618, 0]
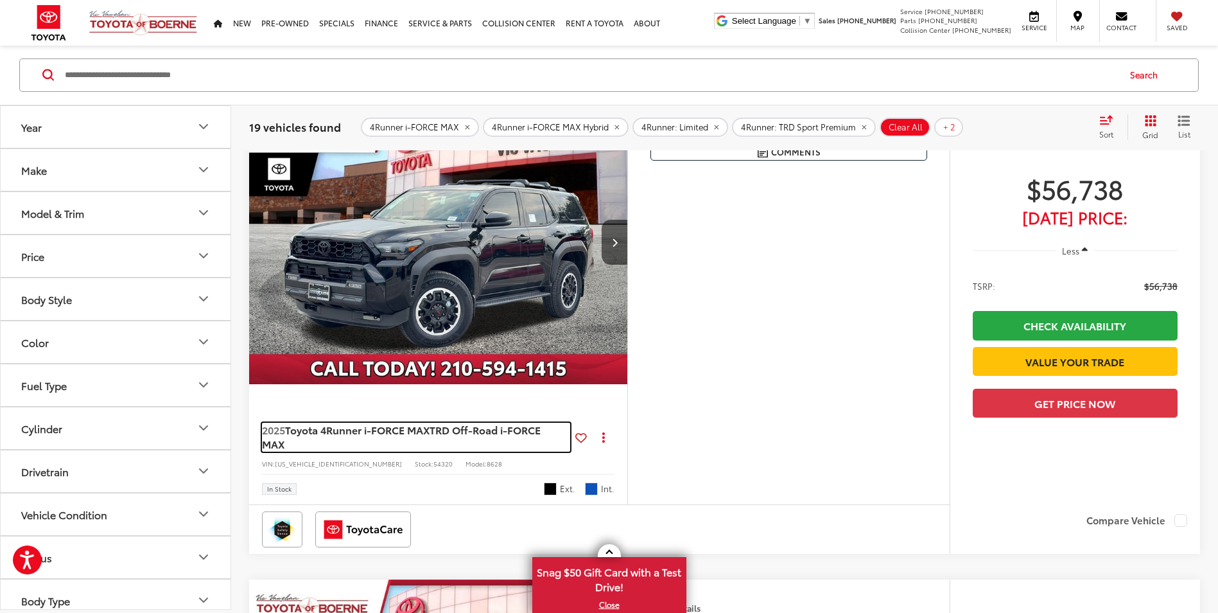
click at [446, 451] on span "TRD Off-Road i-FORCE MAX" at bounding box center [401, 436] width 279 height 29
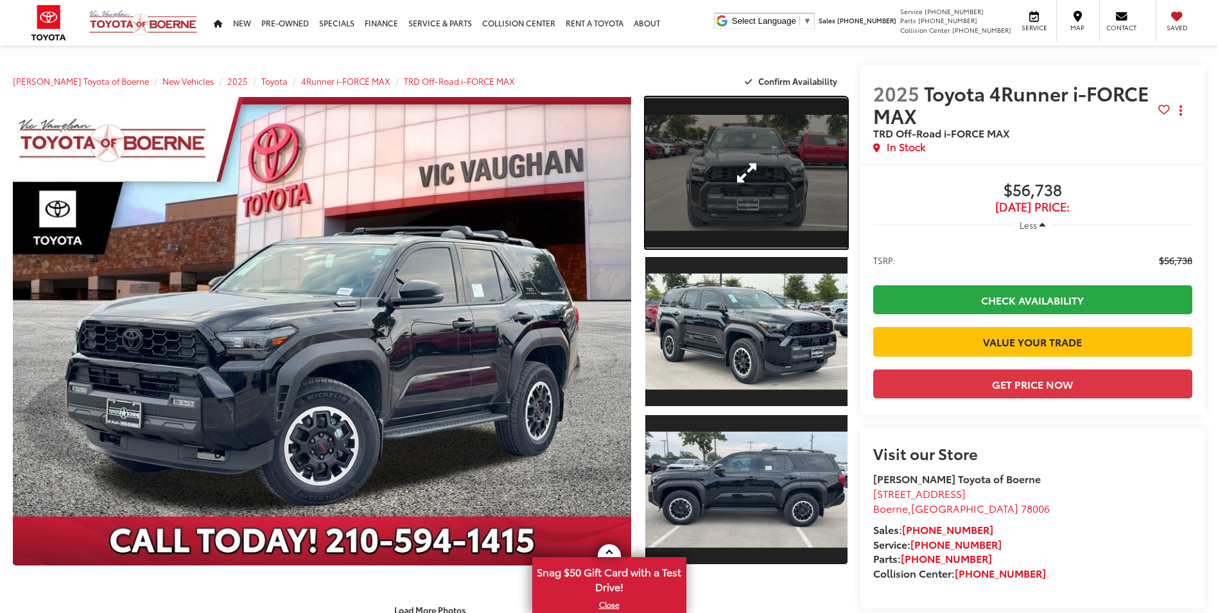
click at [767, 193] on link "Expand Photo 1" at bounding box center [746, 173] width 202 height 152
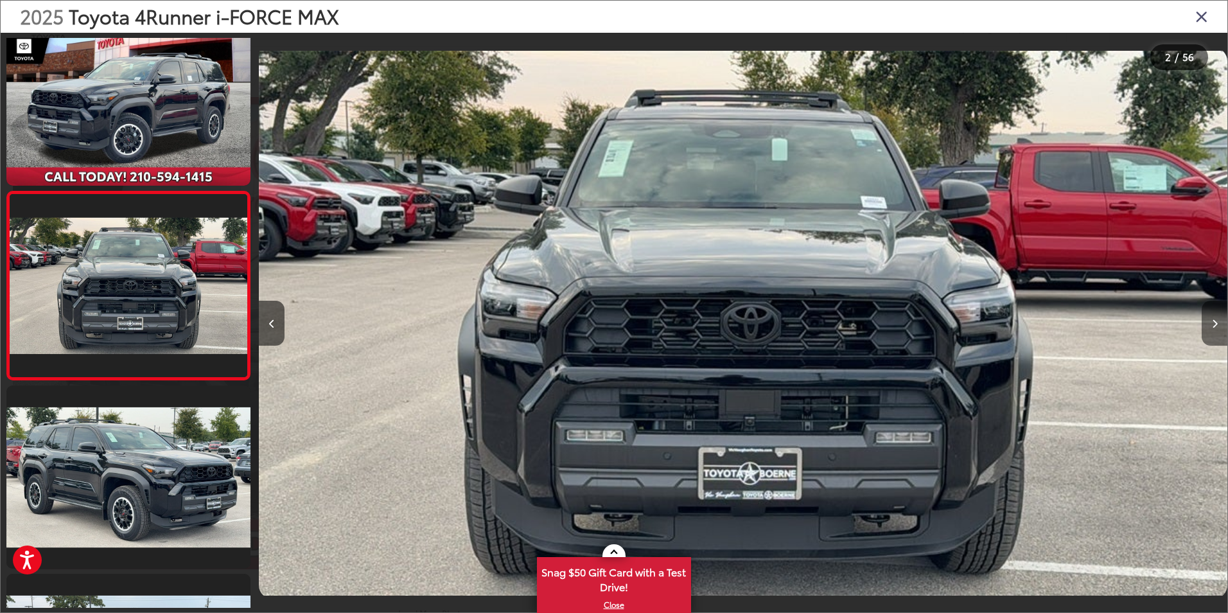
click at [1205, 315] on button "Next image" at bounding box center [1215, 323] width 26 height 45
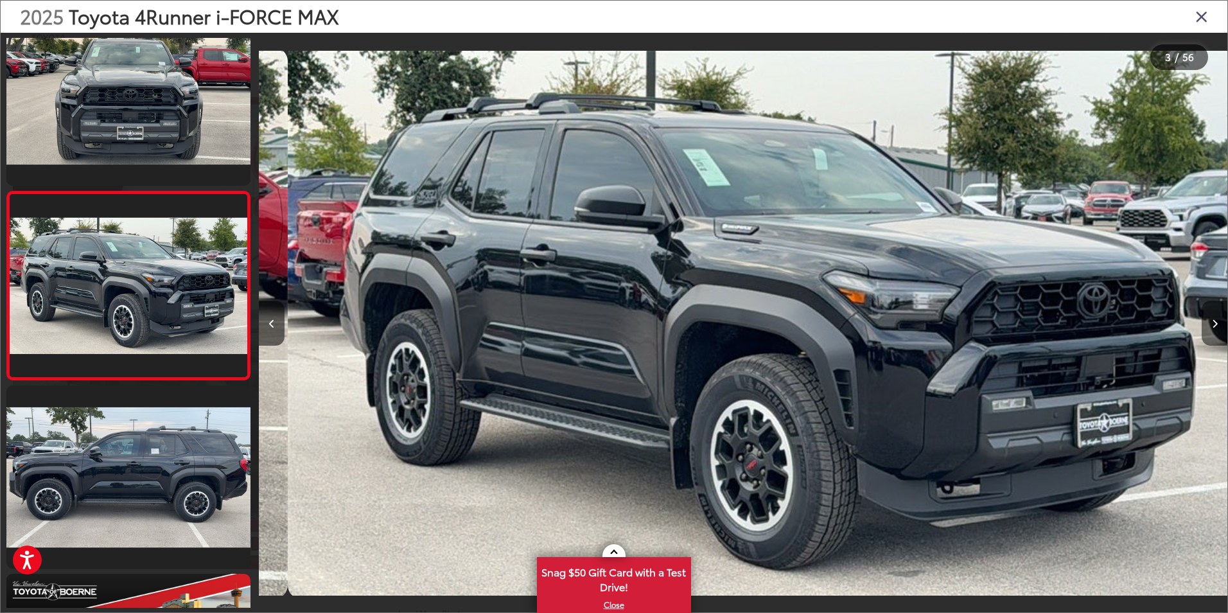
scroll to position [0, 1937]
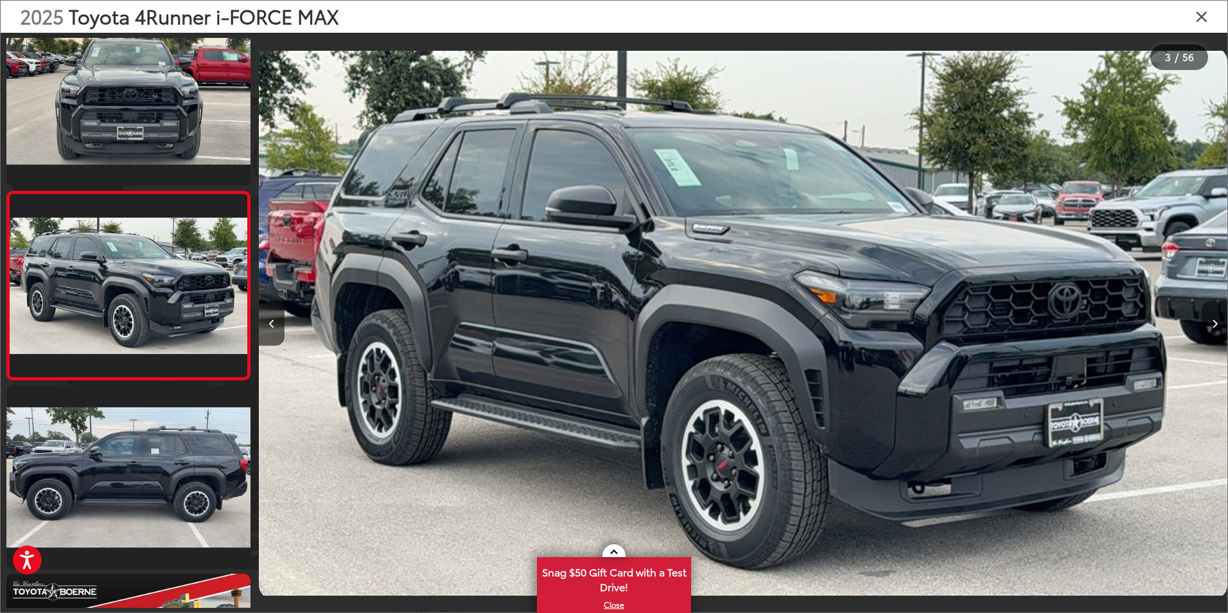
click at [1205, 317] on button "Next image" at bounding box center [1215, 323] width 26 height 45
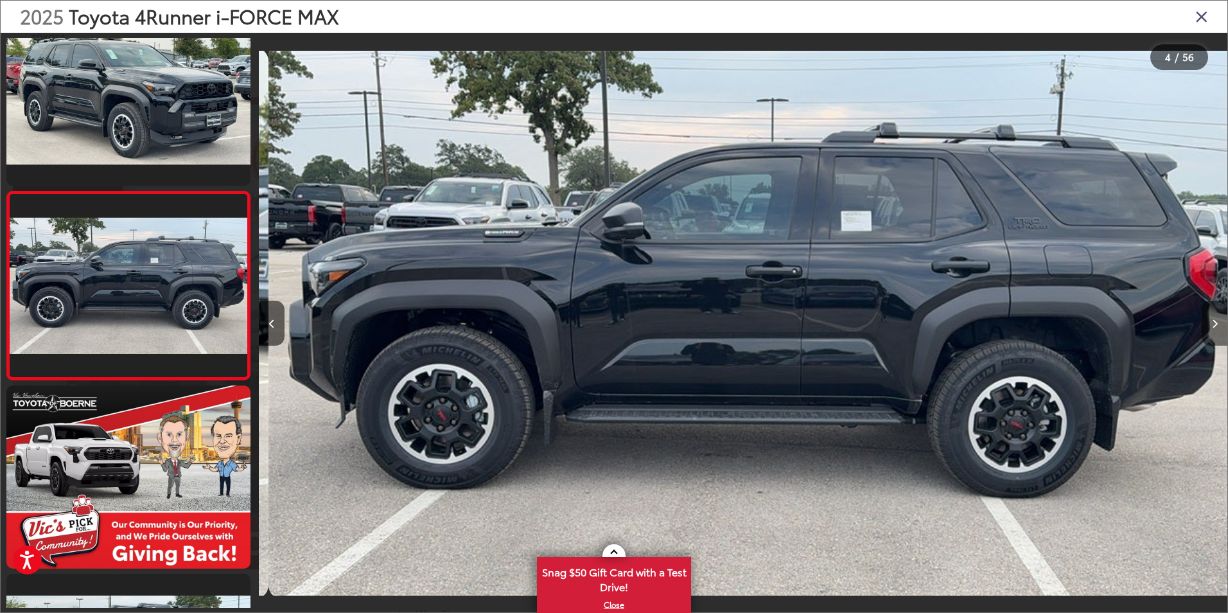
scroll to position [0, 2905]
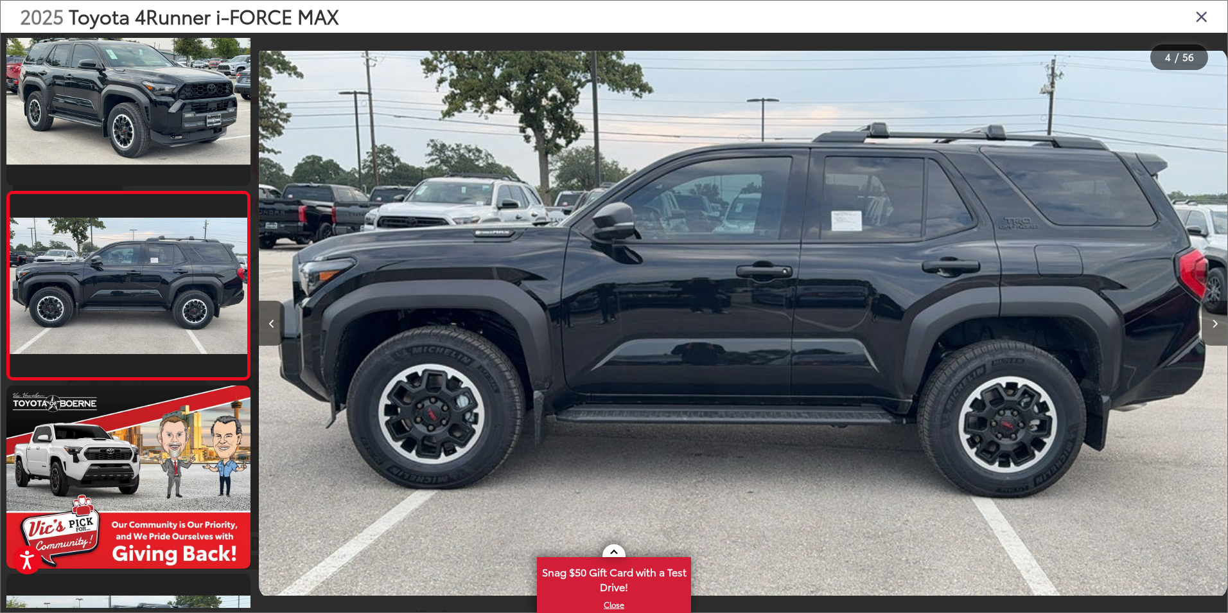
click at [1207, 317] on button "Next image" at bounding box center [1215, 323] width 26 height 45
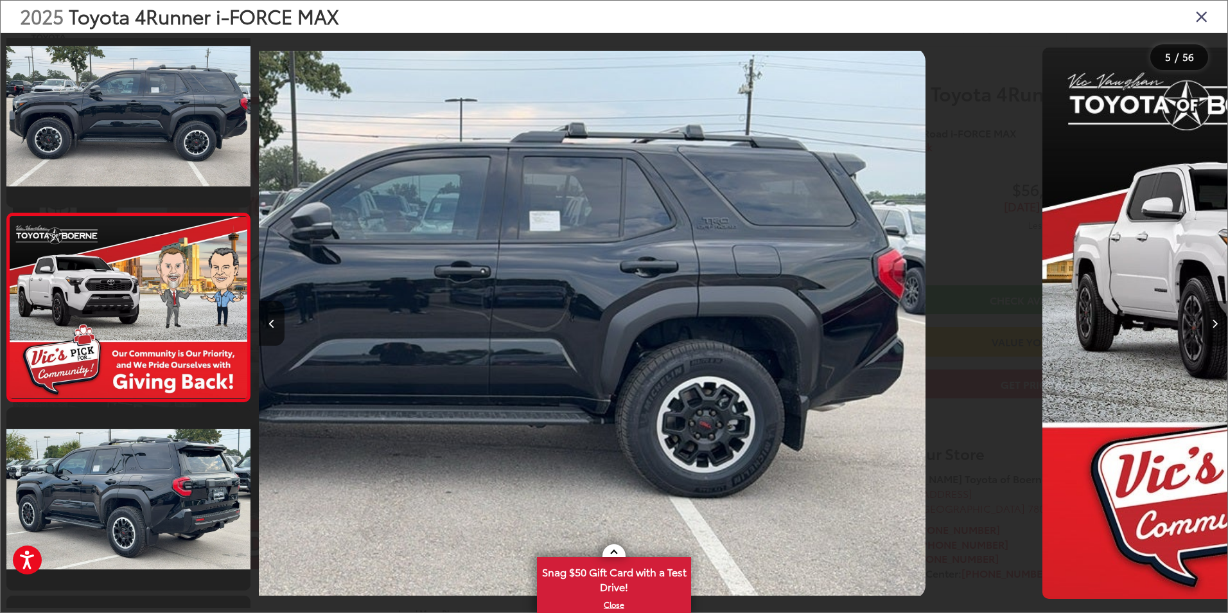
scroll to position [600, 0]
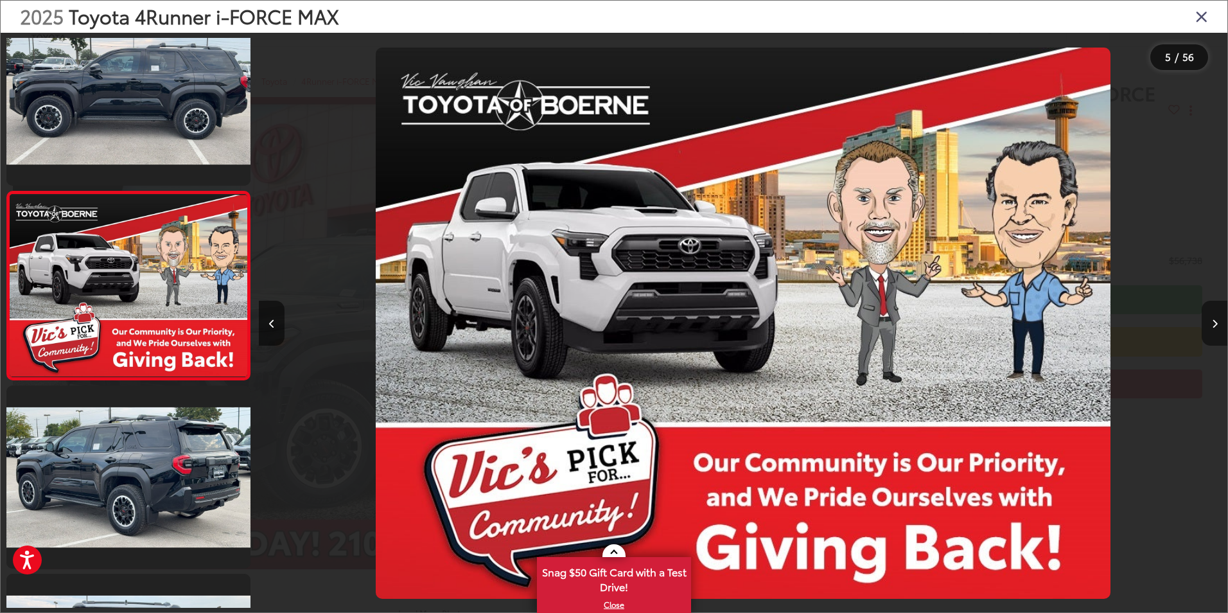
click at [1207, 317] on button "Next image" at bounding box center [1215, 323] width 26 height 45
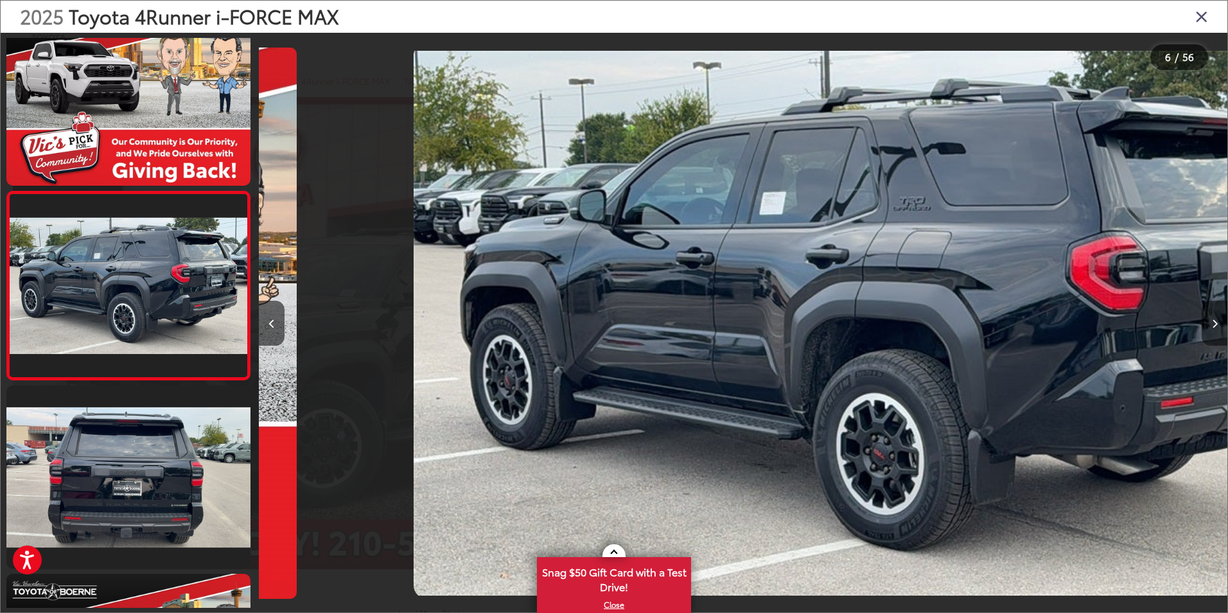
scroll to position [0, 4842]
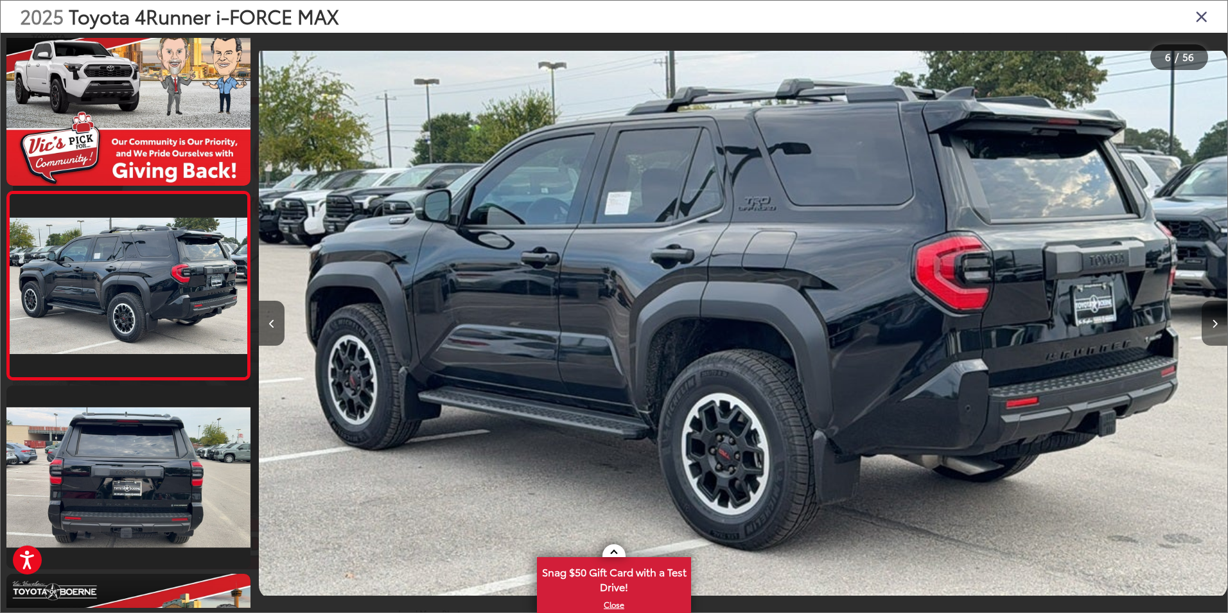
click at [1209, 317] on button "Next image" at bounding box center [1215, 323] width 26 height 45
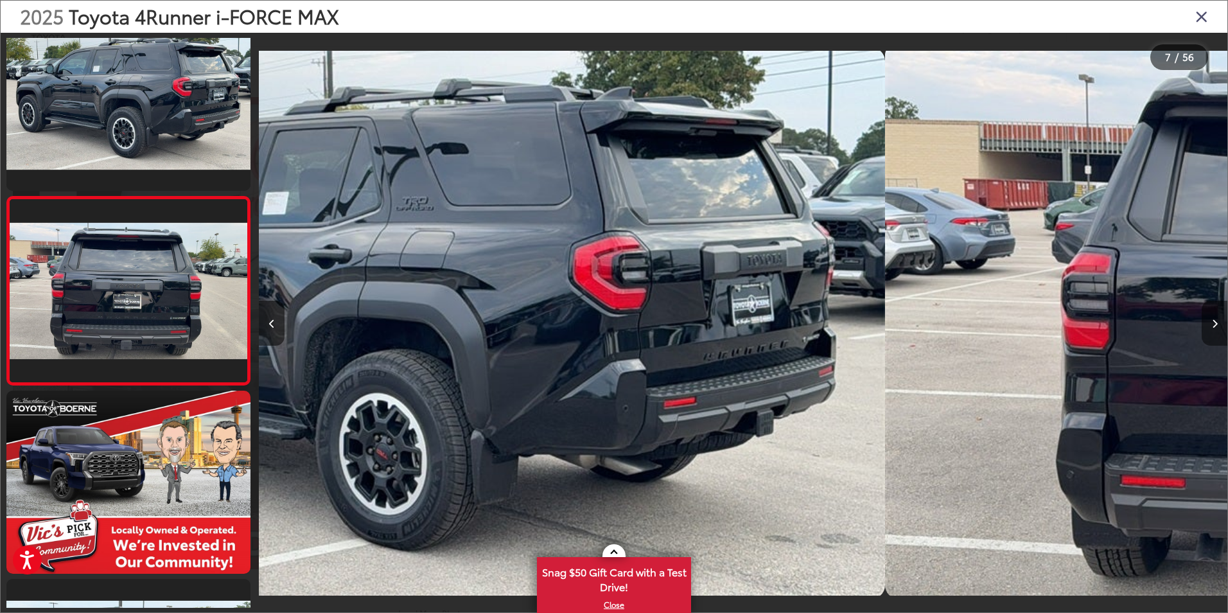
scroll to position [977, 0]
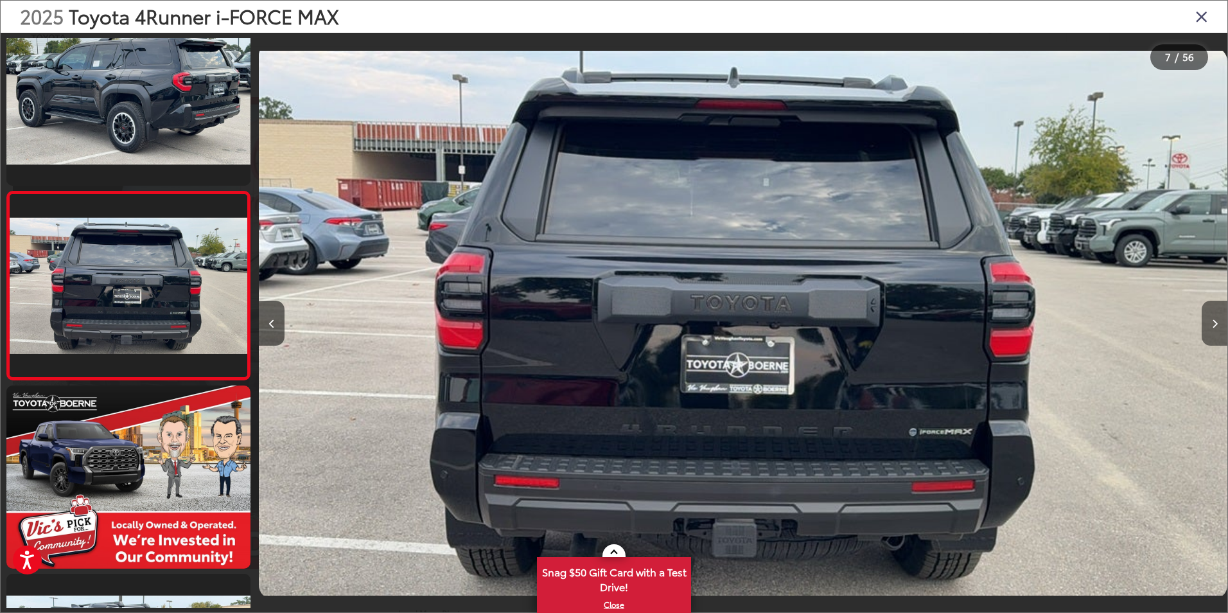
click at [1209, 317] on button "Next image" at bounding box center [1215, 323] width 26 height 45
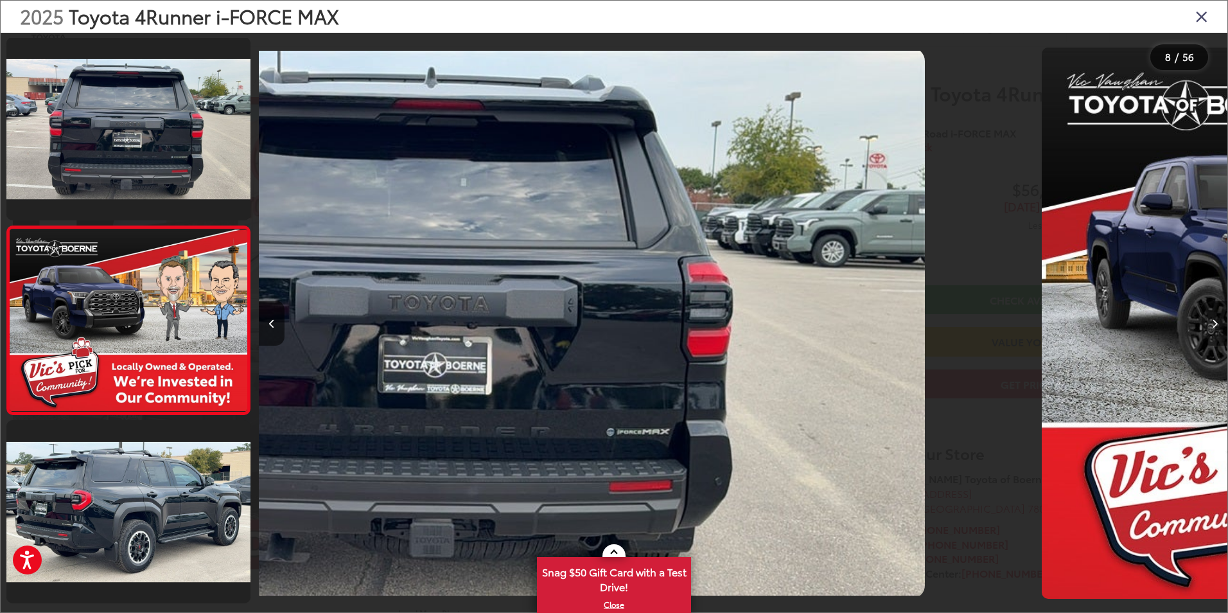
scroll to position [1165, 0]
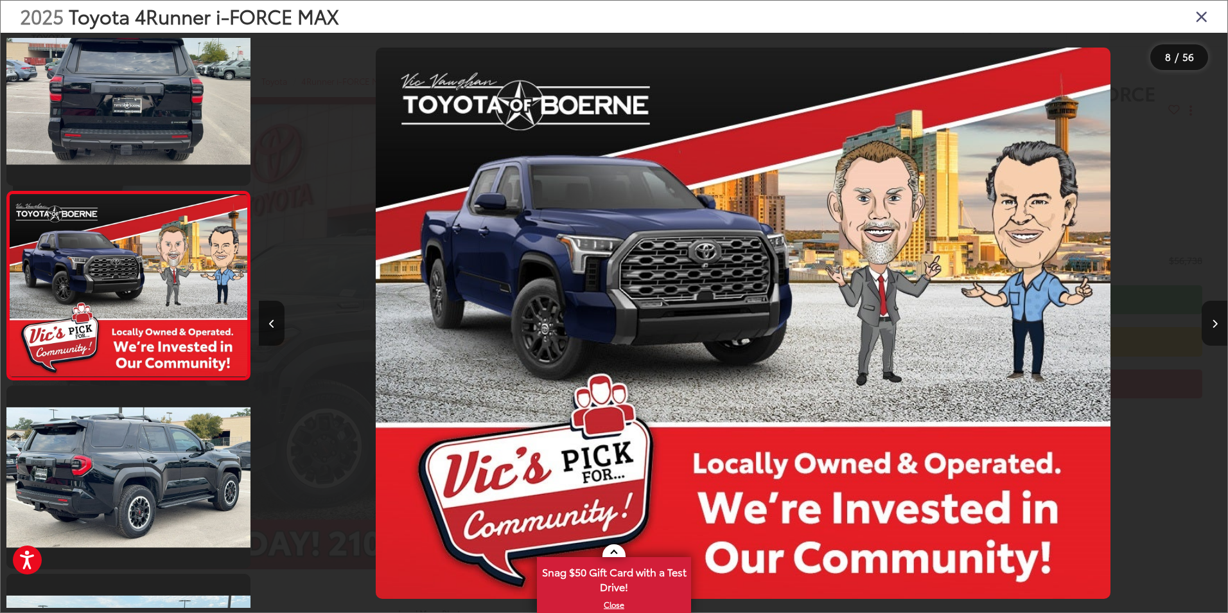
click at [1209, 317] on button "Next image" at bounding box center [1215, 323] width 26 height 45
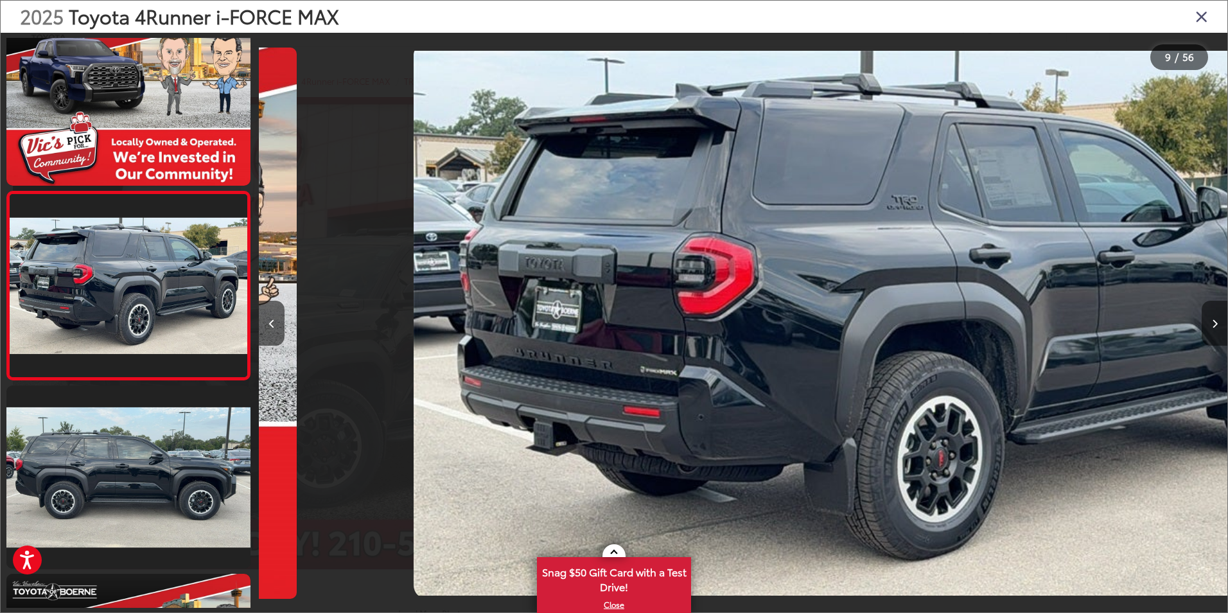
scroll to position [0, 0]
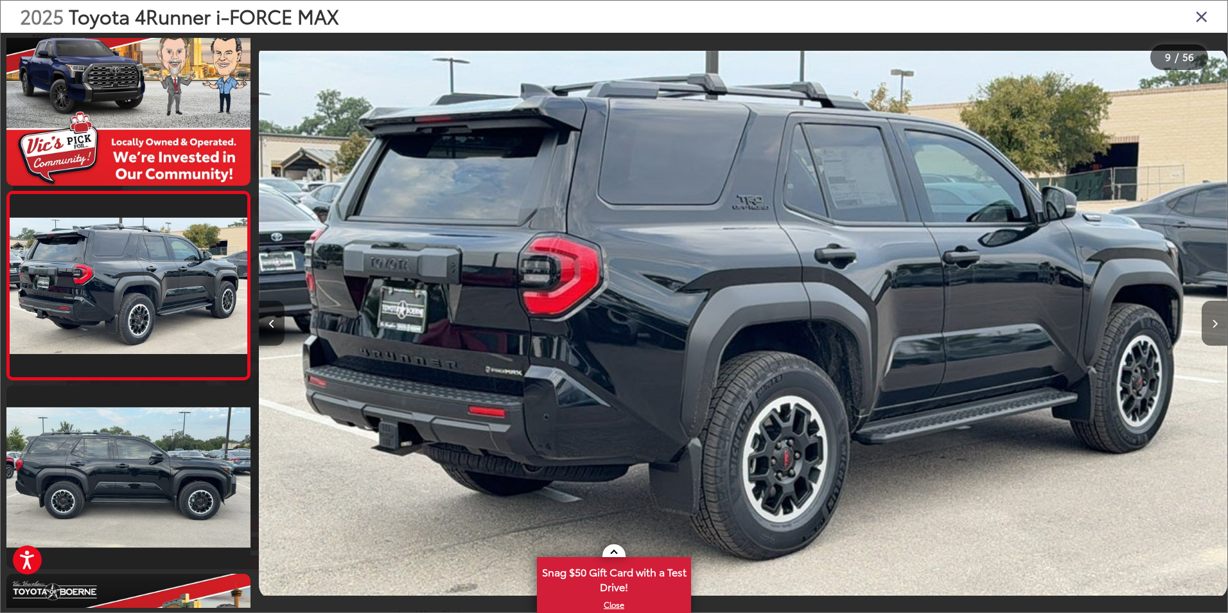
click at [1209, 317] on button "Next image" at bounding box center [1215, 323] width 26 height 45
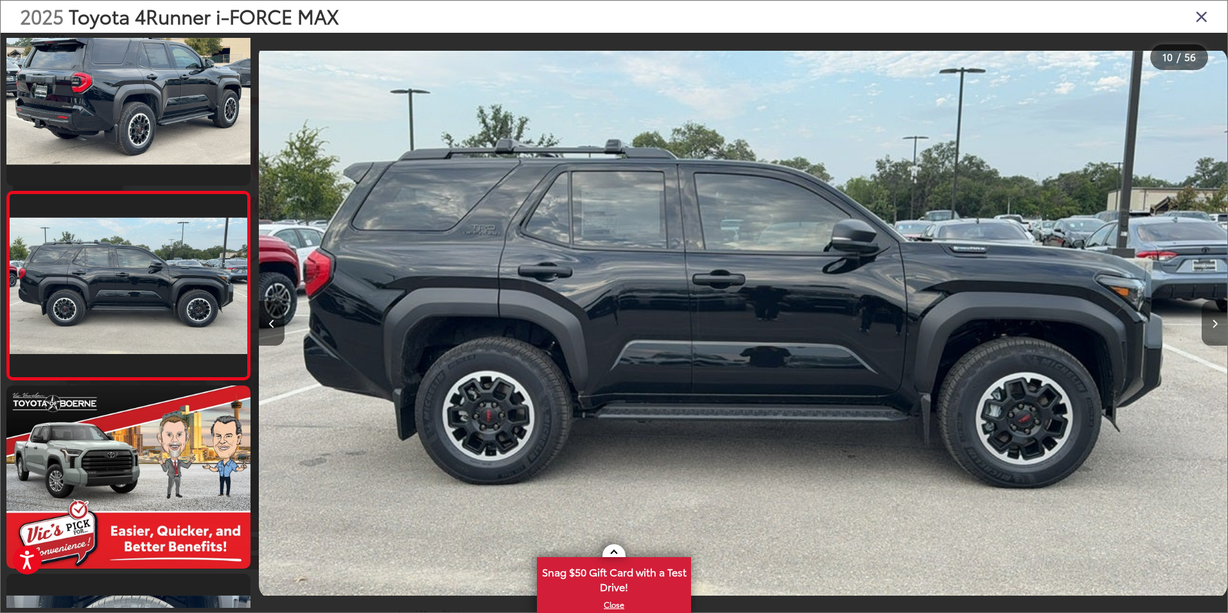
click at [1210, 317] on button "Next image" at bounding box center [1215, 323] width 26 height 45
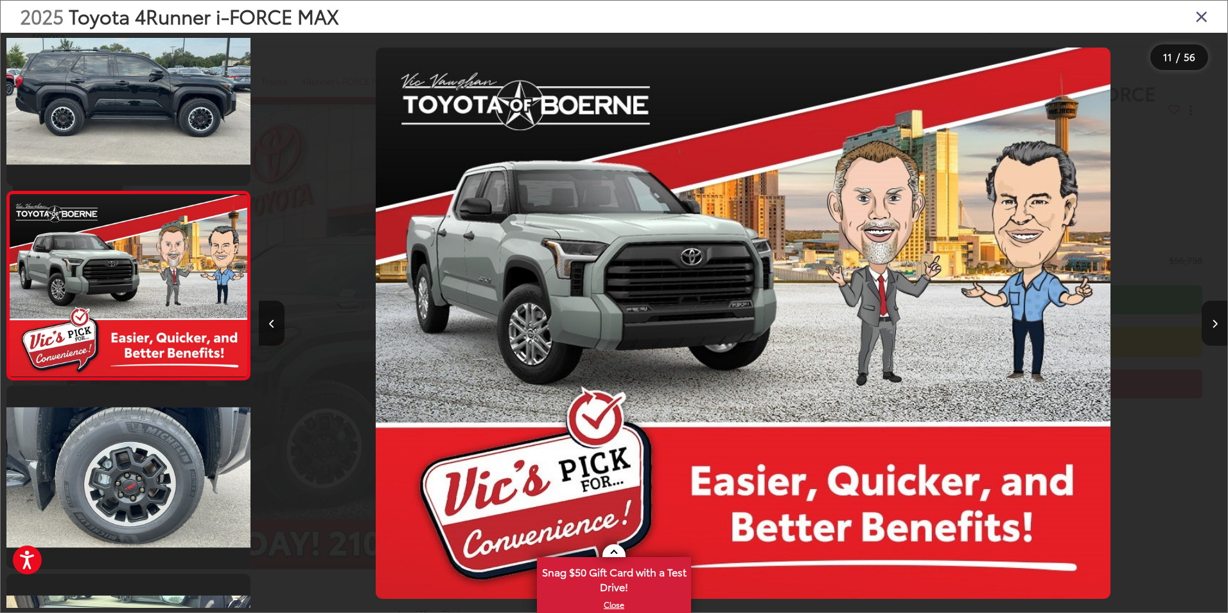
click at [1210, 317] on button "Next image" at bounding box center [1215, 323] width 26 height 45
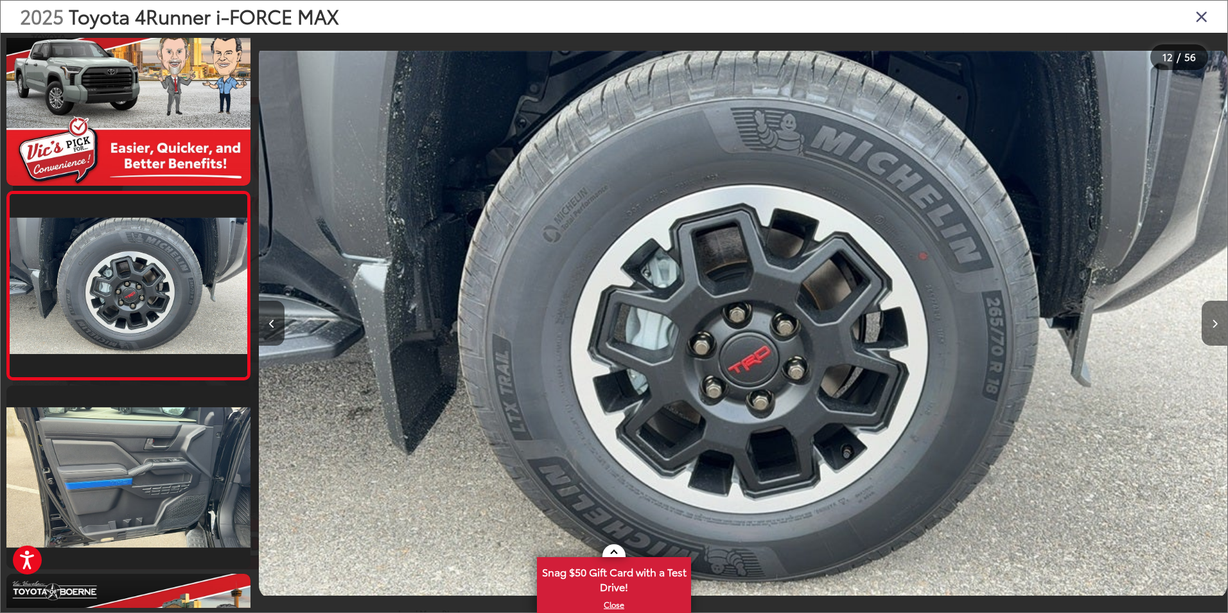
click at [1210, 317] on button "Next image" at bounding box center [1215, 323] width 26 height 45
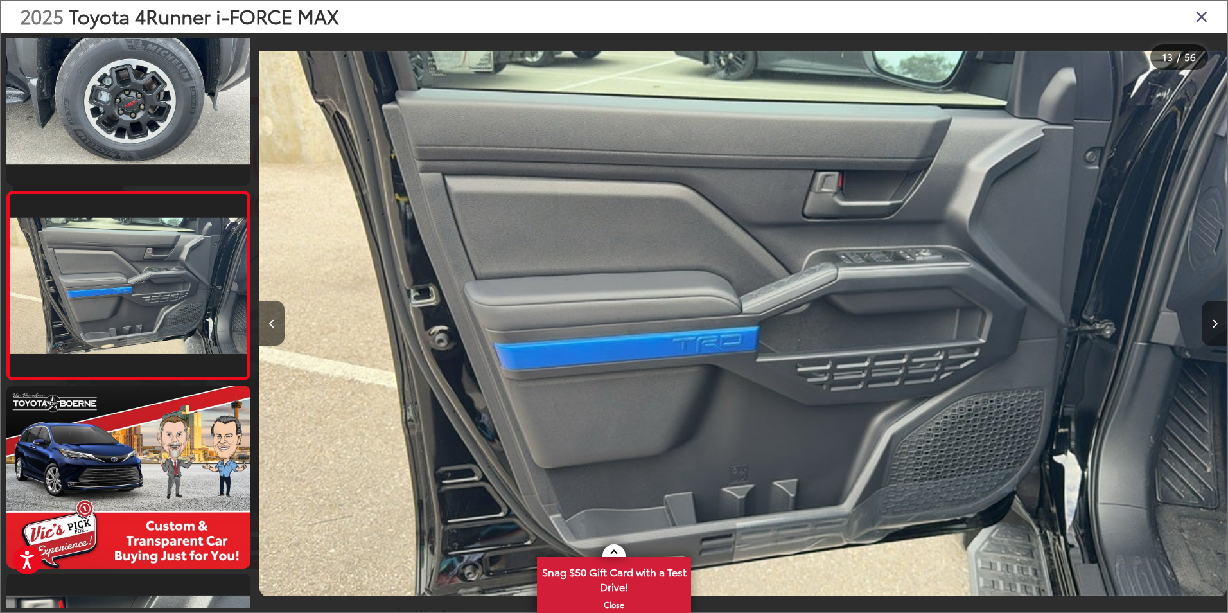
click at [1210, 317] on button "Next image" at bounding box center [1215, 323] width 26 height 45
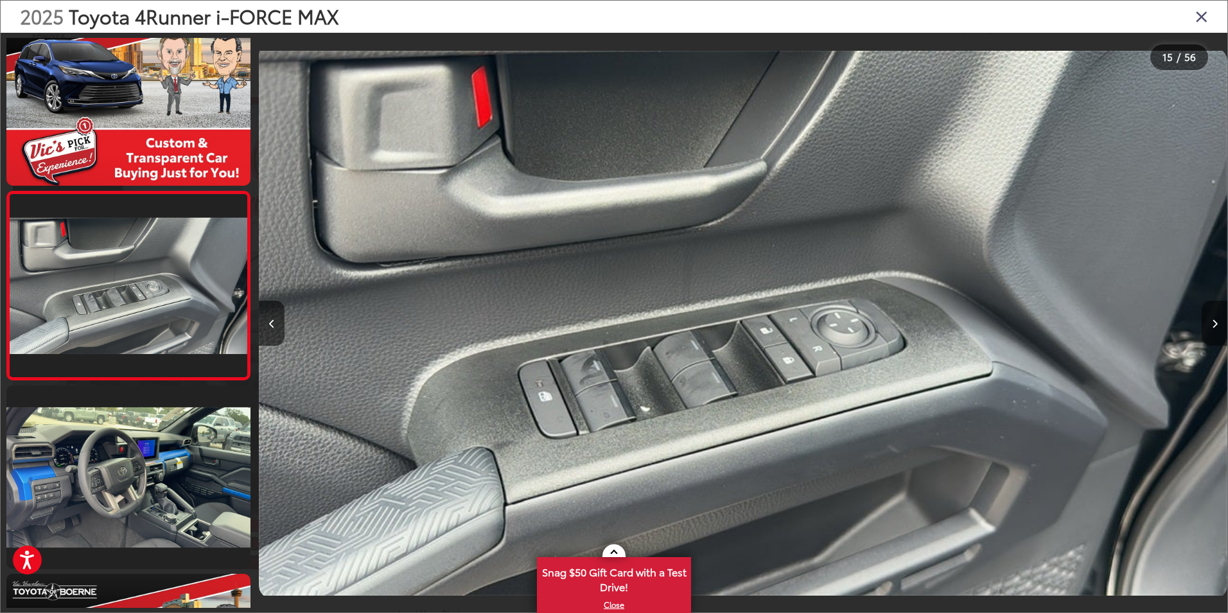
click at [1210, 317] on button "Next image" at bounding box center [1215, 323] width 26 height 45
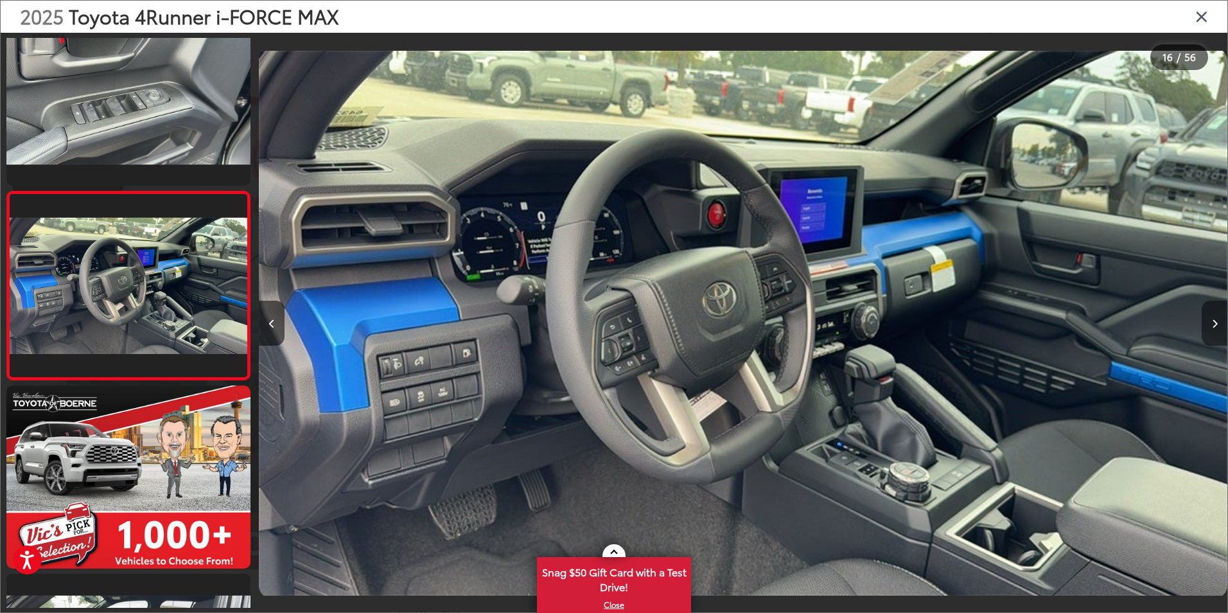
click at [1210, 317] on button "Next image" at bounding box center [1215, 323] width 26 height 45
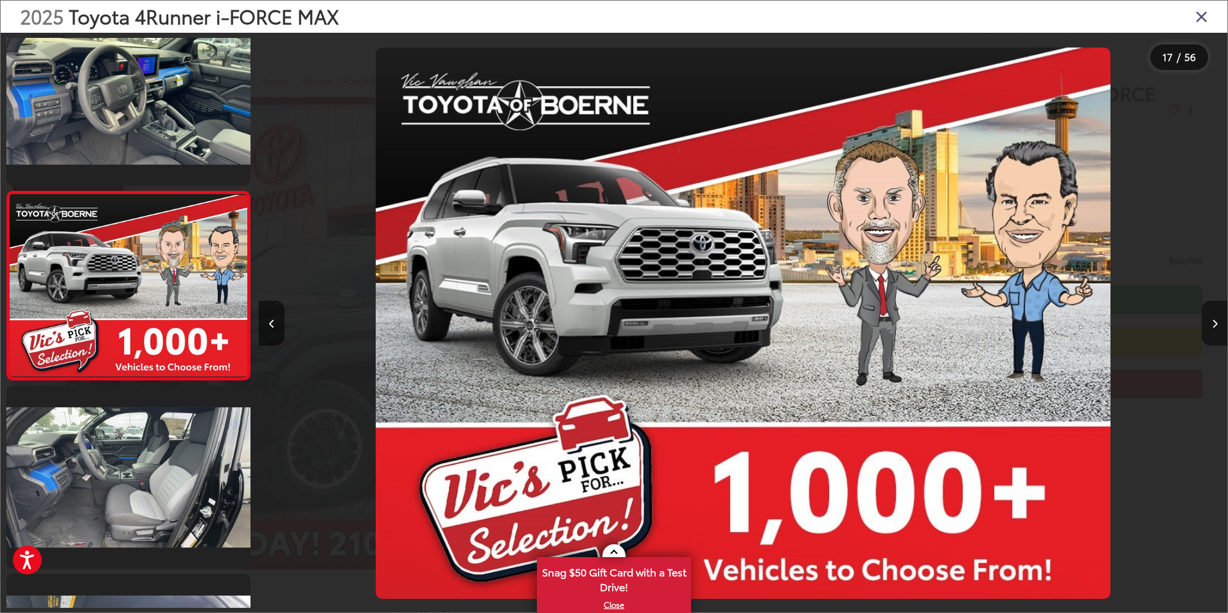
click at [1210, 317] on button "Next image" at bounding box center [1215, 323] width 26 height 45
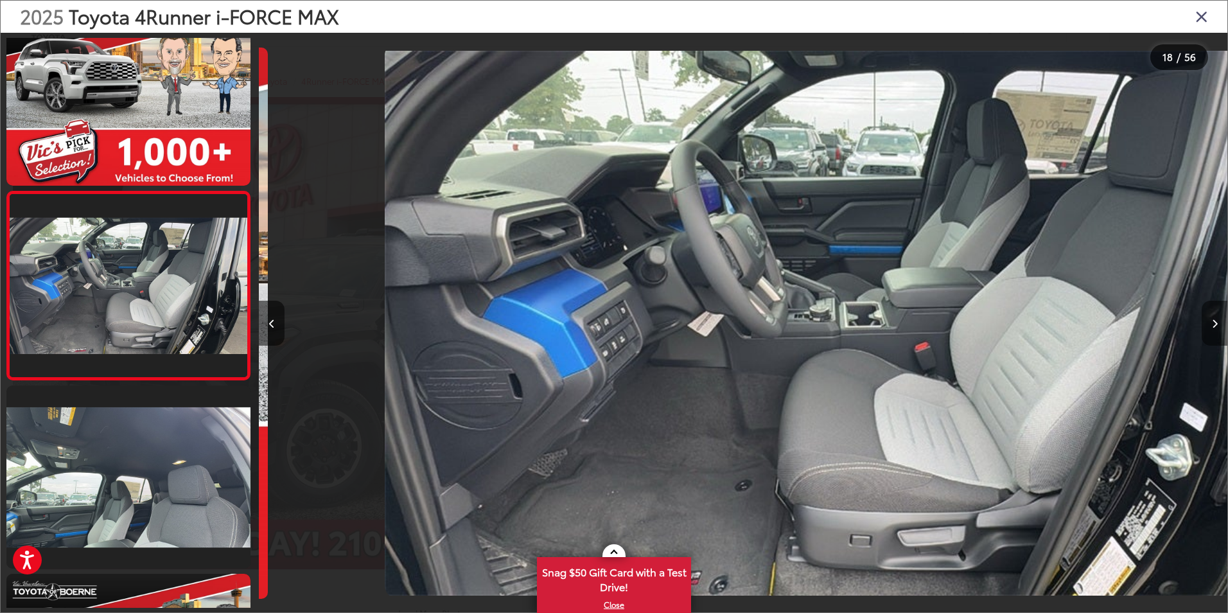
click at [1210, 317] on button "Next image" at bounding box center [1215, 323] width 26 height 45
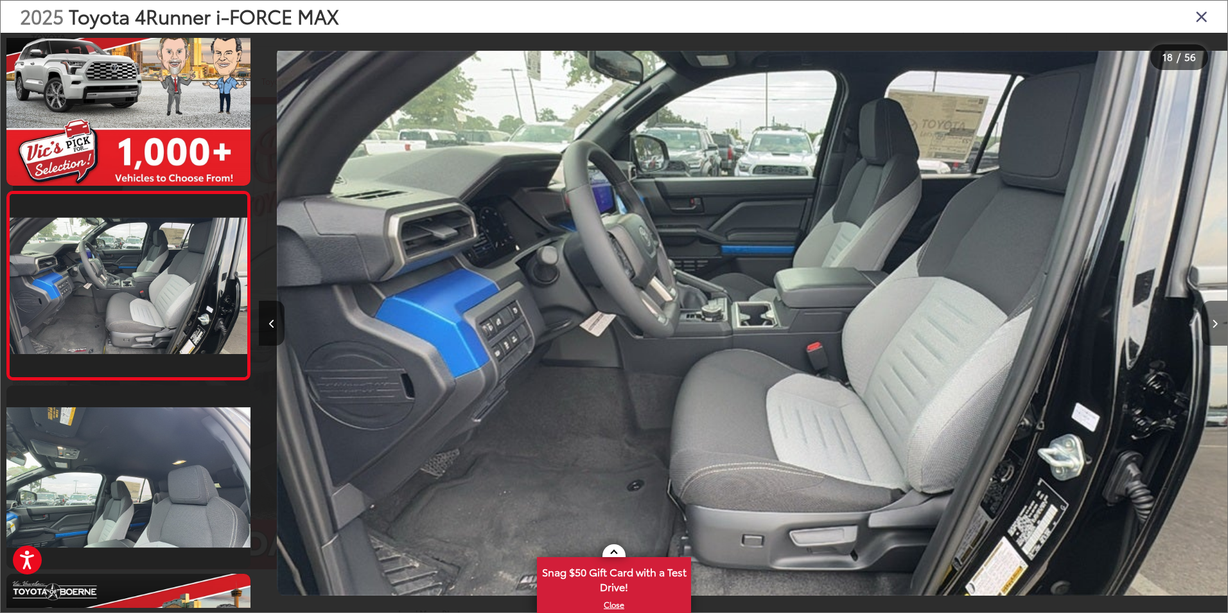
click at [1210, 317] on button "Next image" at bounding box center [1215, 323] width 26 height 45
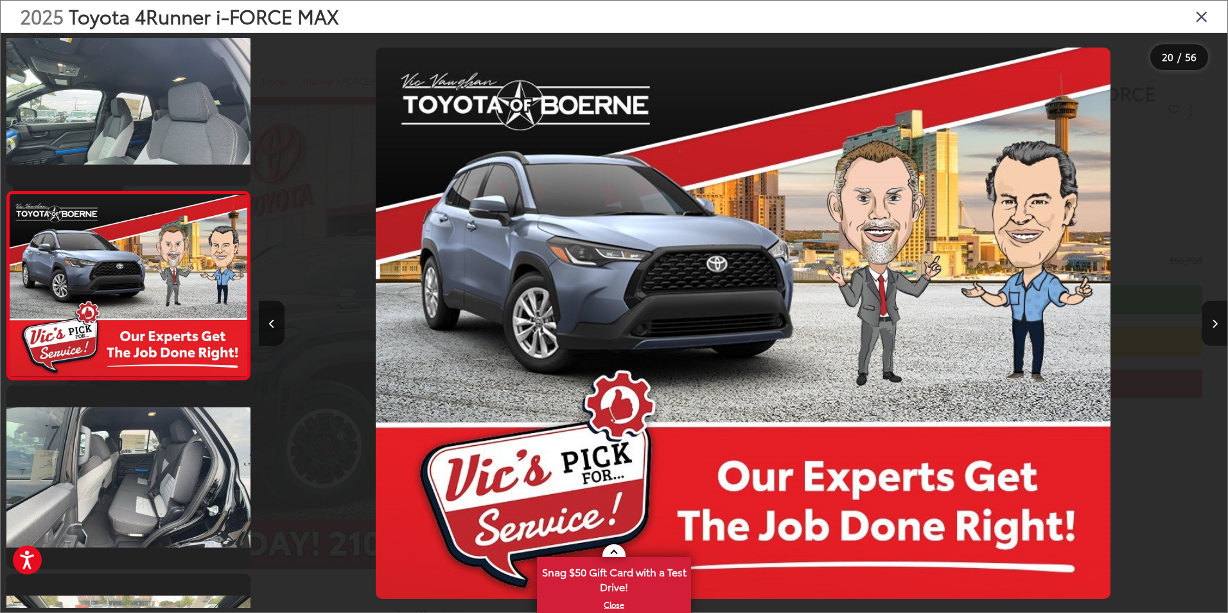
click at [1210, 317] on button "Next image" at bounding box center [1215, 323] width 26 height 45
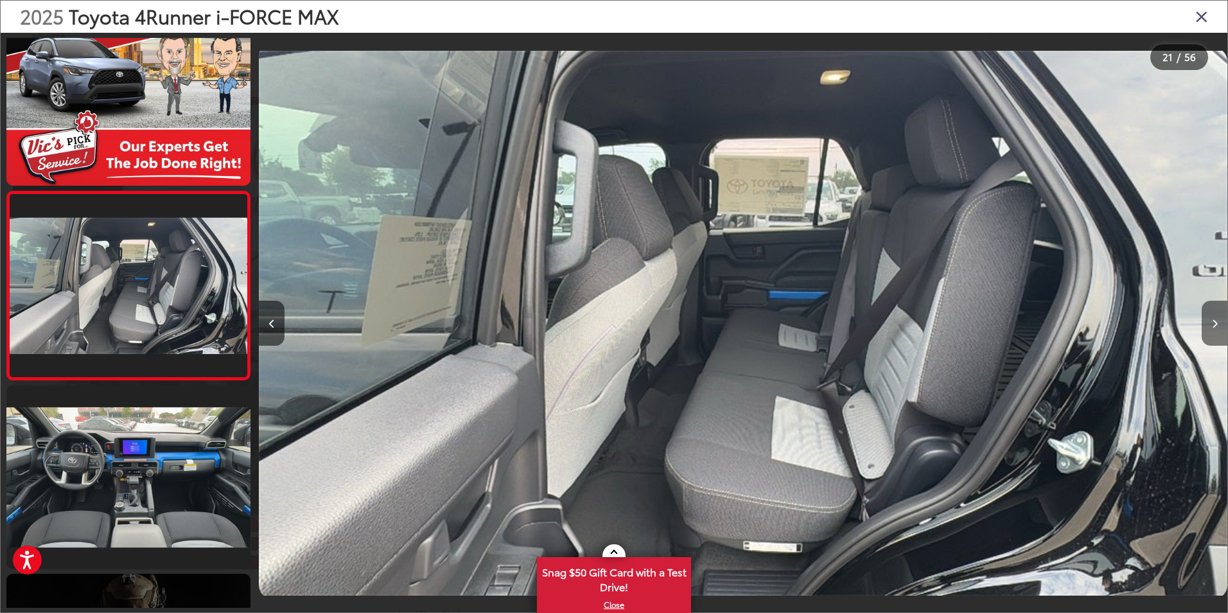
click at [1210, 317] on button "Next image" at bounding box center [1215, 323] width 26 height 45
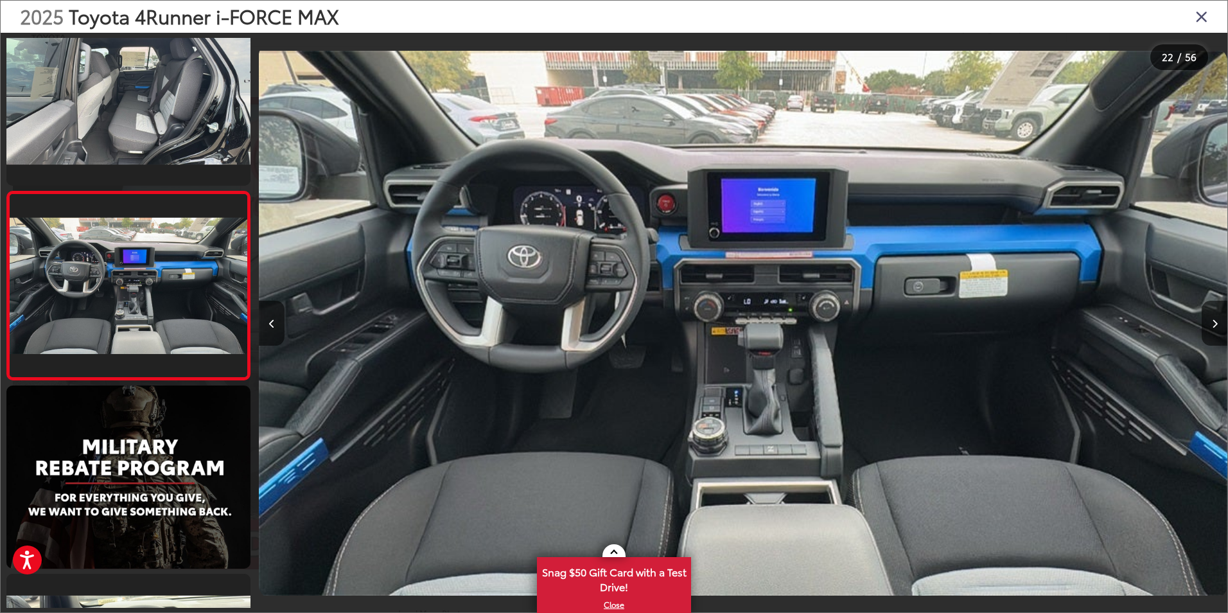
click at [1202, 22] on icon "Close gallery" at bounding box center [1201, 16] width 13 height 17
